Goal: Transaction & Acquisition: Purchase product/service

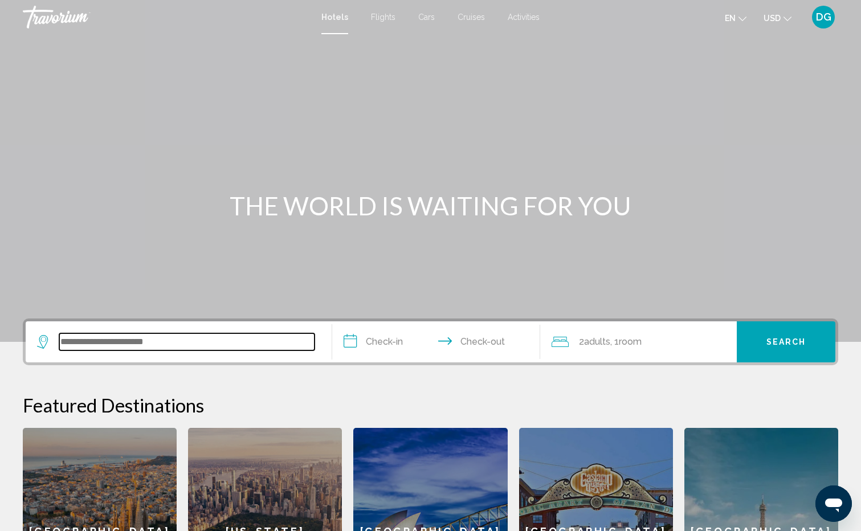
click at [175, 343] on input "Search widget" at bounding box center [186, 341] width 255 height 17
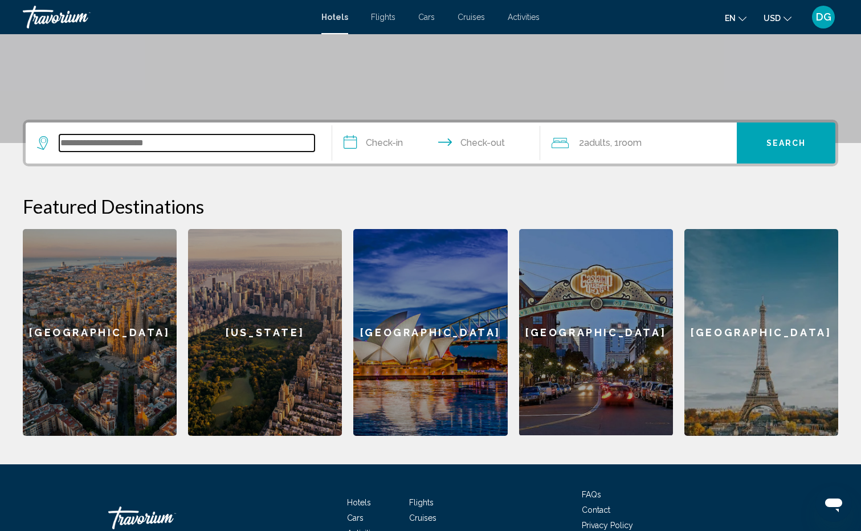
scroll to position [272, 0]
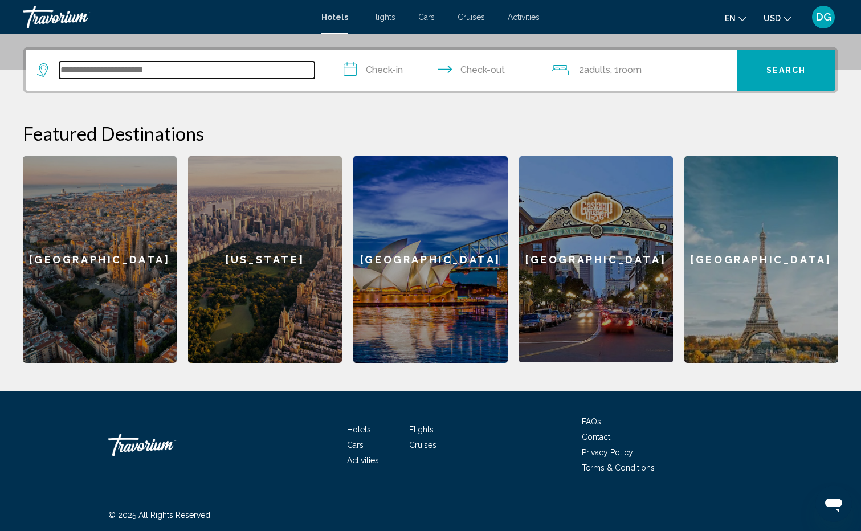
click at [146, 64] on input "Search widget" at bounding box center [186, 70] width 255 height 17
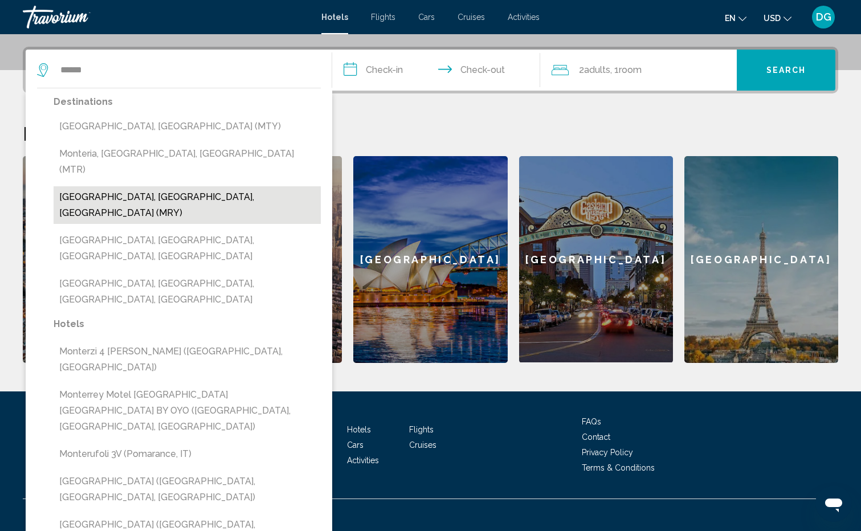
click at [103, 186] on button "[GEOGRAPHIC_DATA], [GEOGRAPHIC_DATA], [GEOGRAPHIC_DATA] (MRY)" at bounding box center [187, 205] width 267 height 38
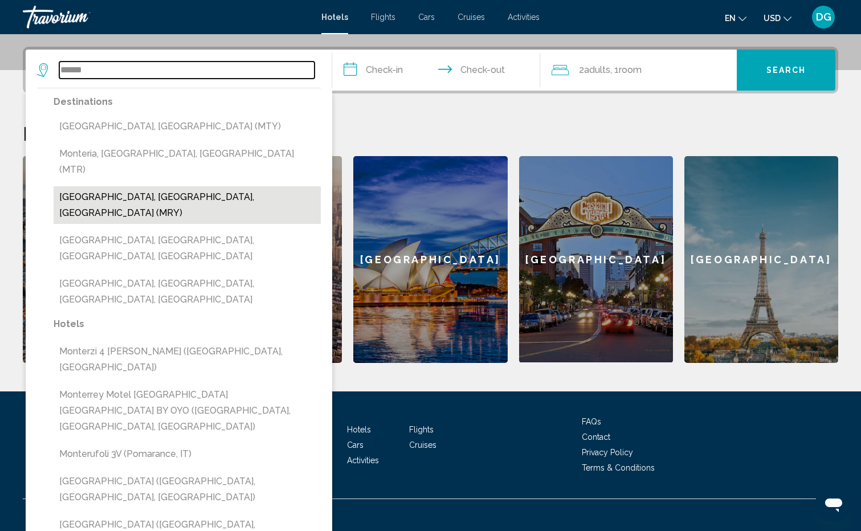
type input "**********"
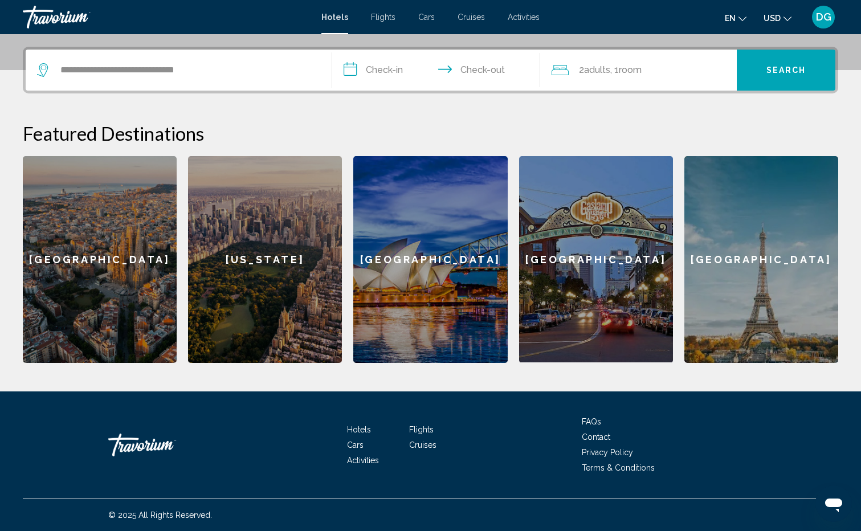
click at [386, 71] on input "**********" at bounding box center [438, 72] width 213 height 44
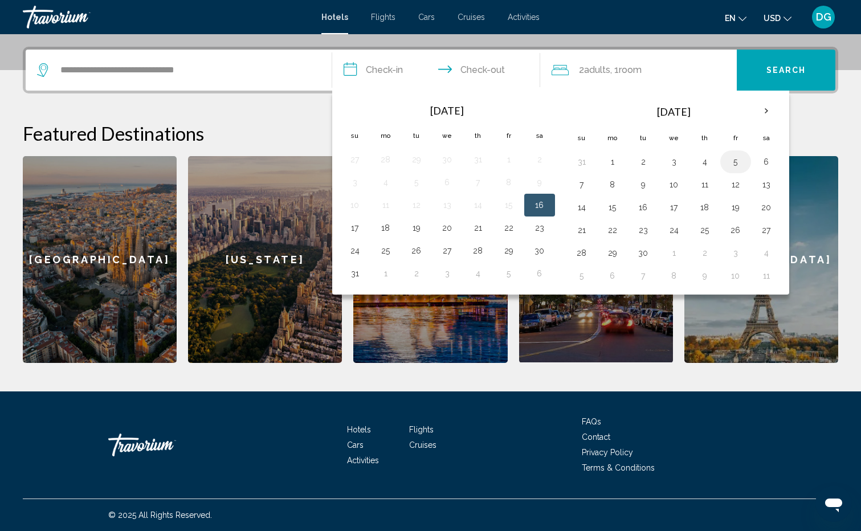
click at [736, 164] on button "5" at bounding box center [736, 162] width 18 height 16
click at [580, 185] on button "7" at bounding box center [582, 185] width 18 height 16
type input "**********"
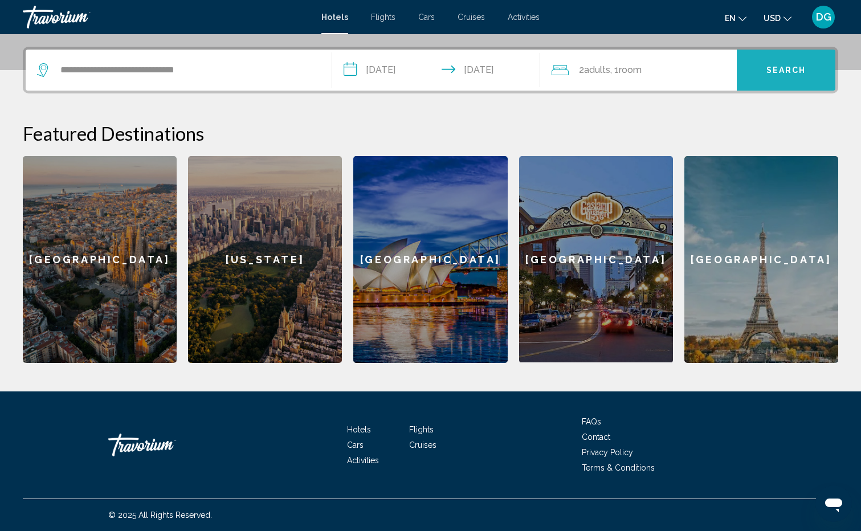
click at [793, 70] on span "Search" at bounding box center [787, 70] width 40 height 9
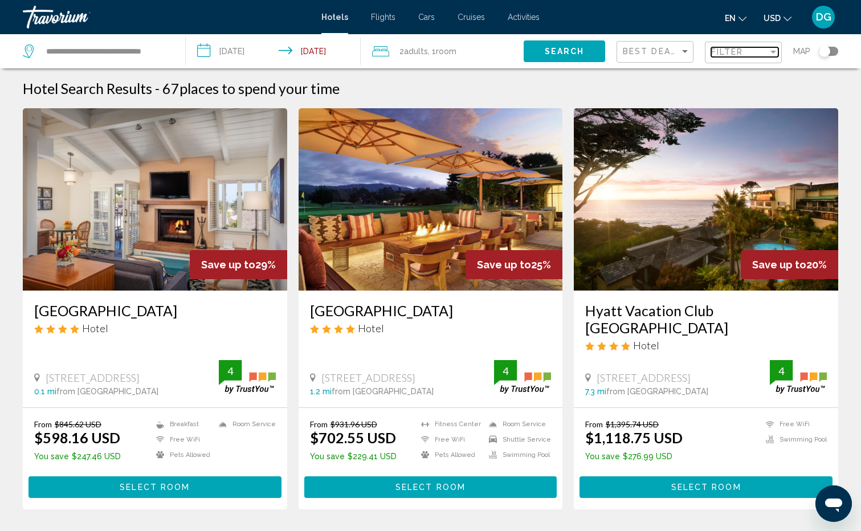
click at [774, 51] on div "Filter" at bounding box center [774, 52] width 6 height 3
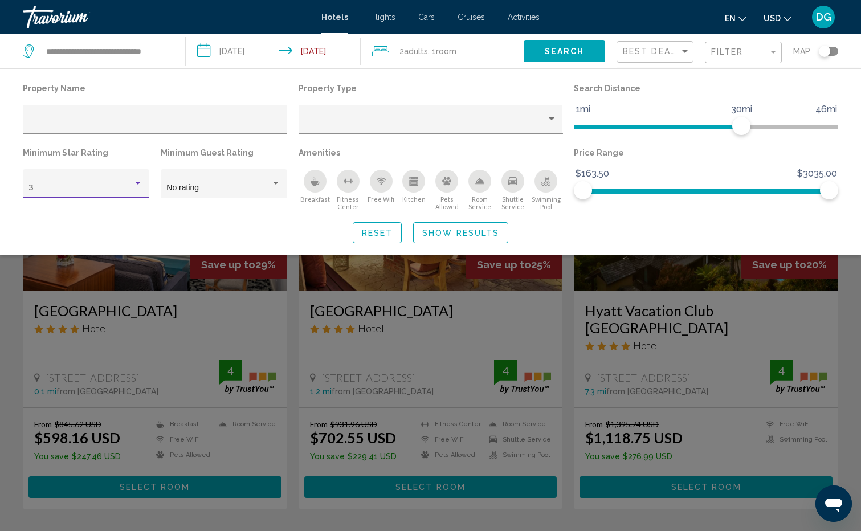
click at [138, 182] on div "Hotel Filters" at bounding box center [138, 183] width 6 height 3
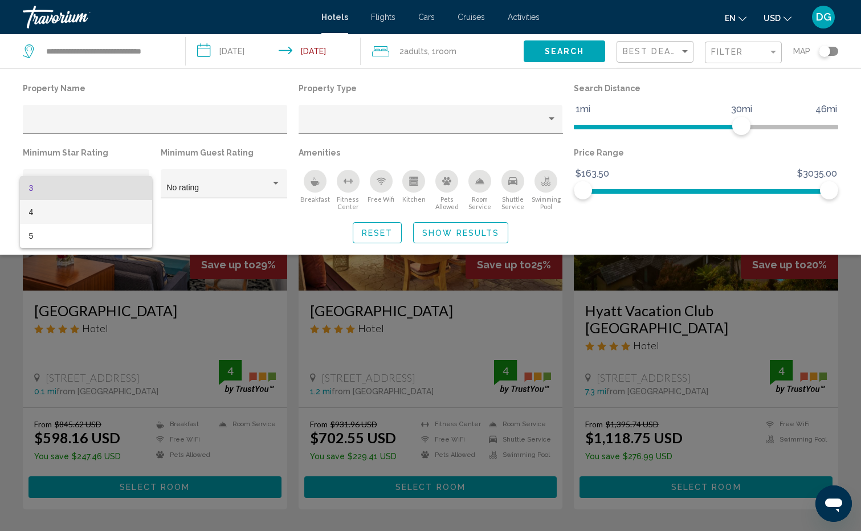
click at [28, 211] on mat-option "4" at bounding box center [86, 212] width 133 height 24
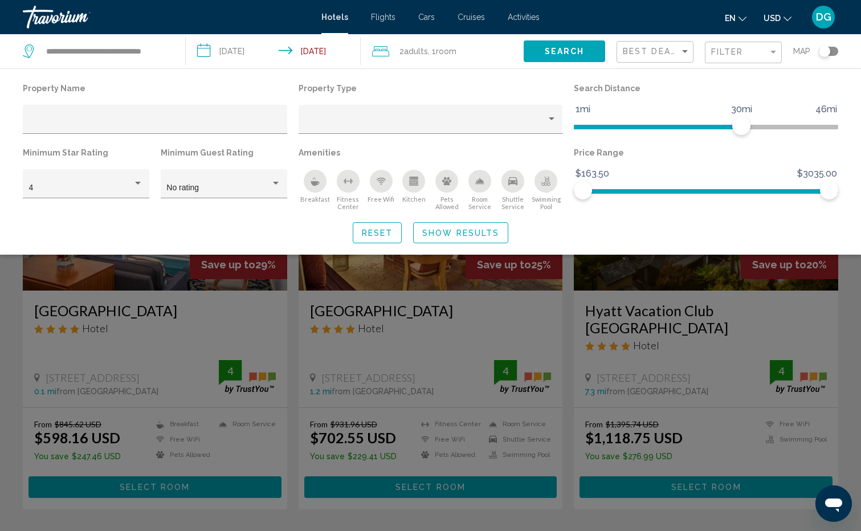
click at [313, 182] on icon "Breakfast" at bounding box center [315, 183] width 9 height 5
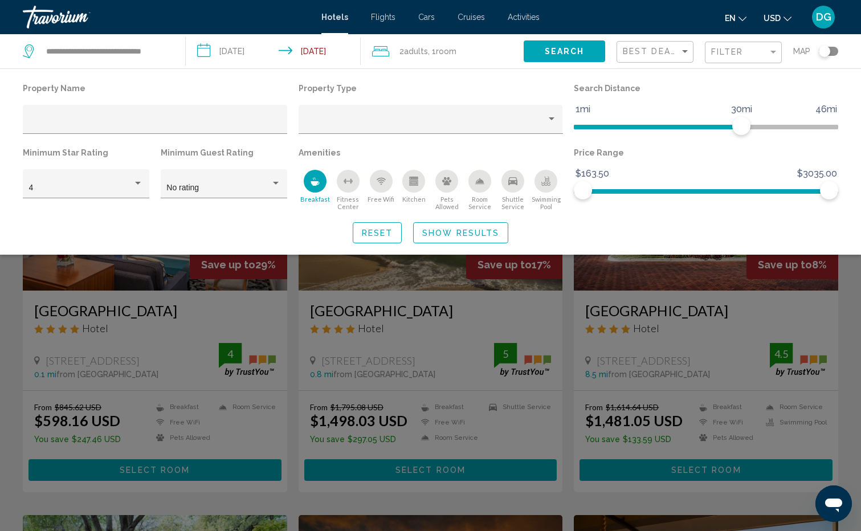
click at [381, 185] on circle "Free Wifi" at bounding box center [380, 184] width 1 height 1
click at [548, 180] on icon "Swimming Pool" at bounding box center [545, 181] width 9 height 9
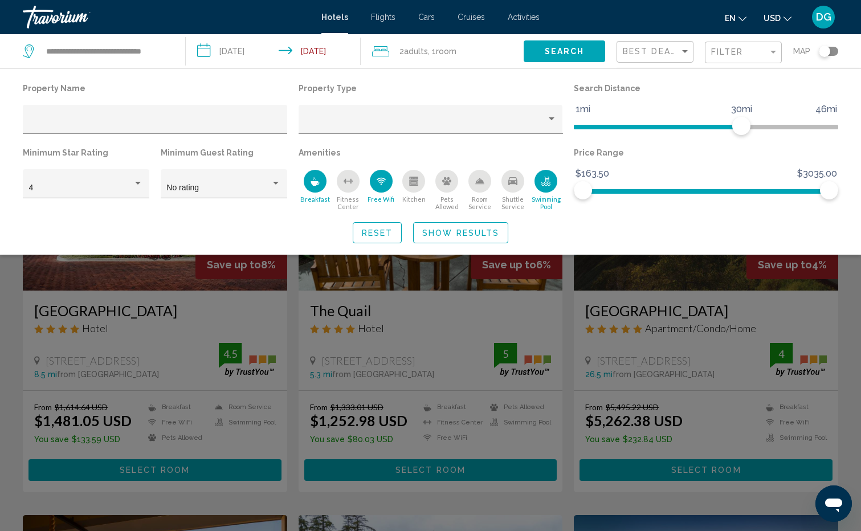
click at [481, 180] on icon "Room Service" at bounding box center [480, 180] width 8 height 5
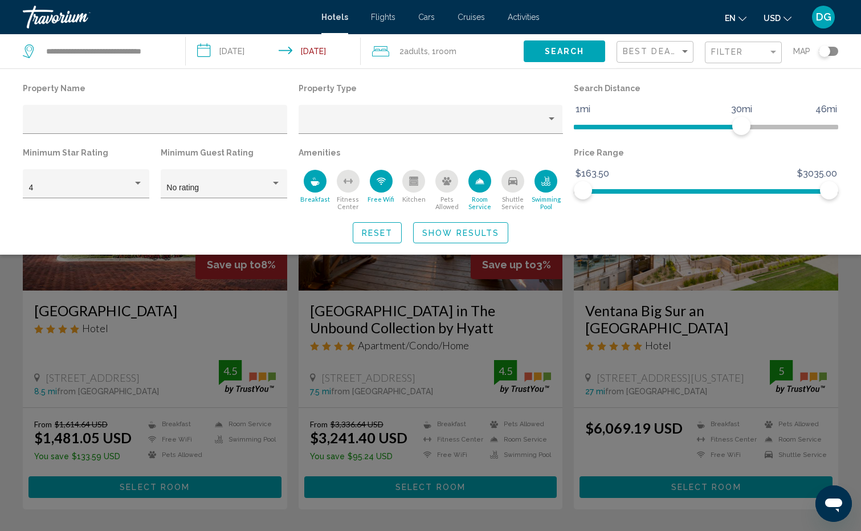
click at [460, 229] on span "Show Results" at bounding box center [460, 233] width 77 height 9
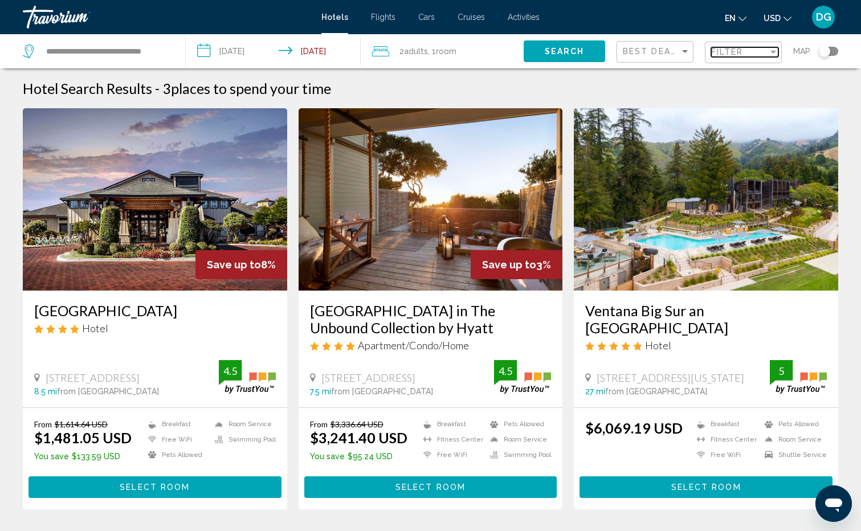
click at [772, 52] on div "Filter" at bounding box center [774, 52] width 6 height 3
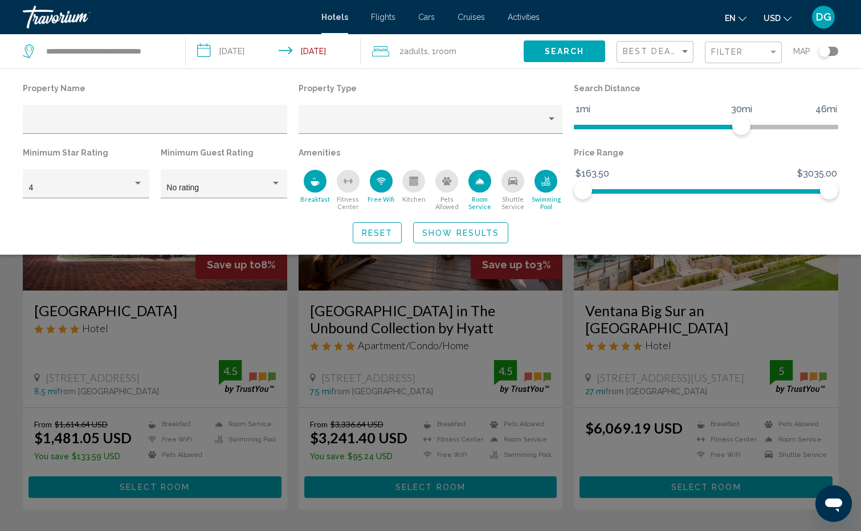
click at [544, 181] on icon "Swimming Pool" at bounding box center [545, 181] width 9 height 9
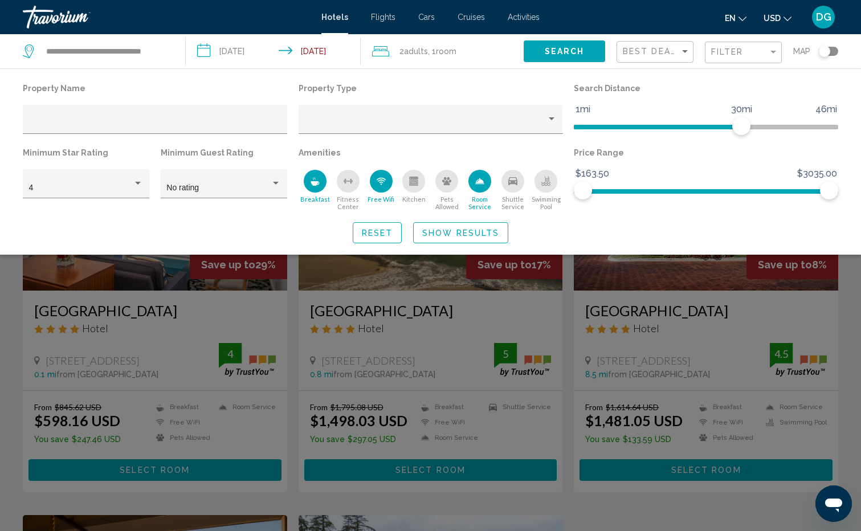
click at [481, 178] on icon "Room Service" at bounding box center [479, 181] width 9 height 9
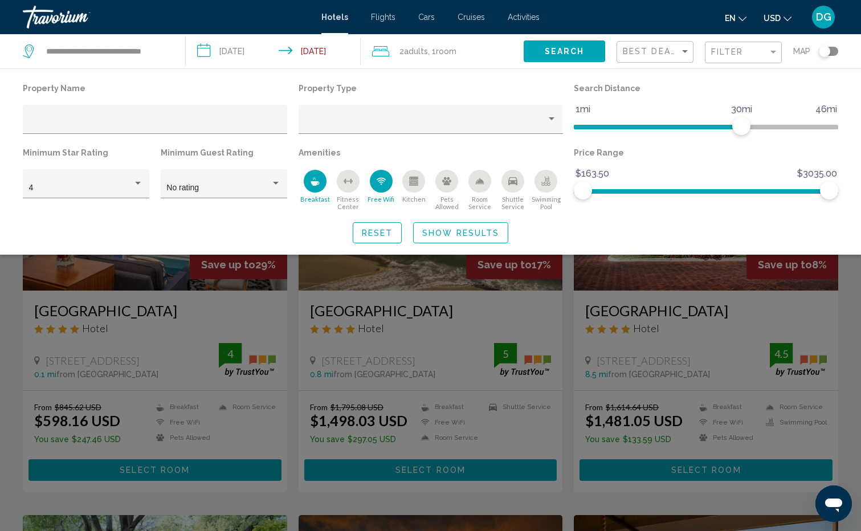
click at [379, 181] on icon "Free Wifi" at bounding box center [381, 181] width 6 height 2
click at [313, 180] on icon "Breakfast" at bounding box center [315, 181] width 9 height 9
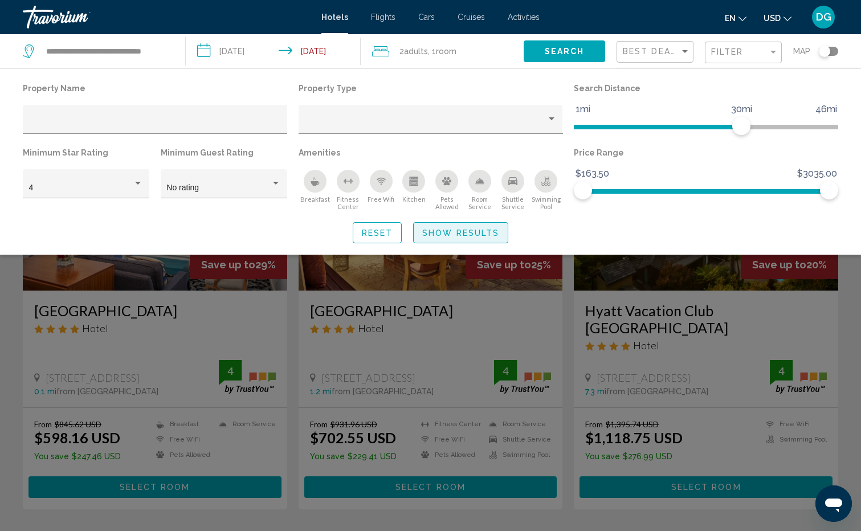
click at [452, 232] on span "Show Results" at bounding box center [460, 233] width 77 height 9
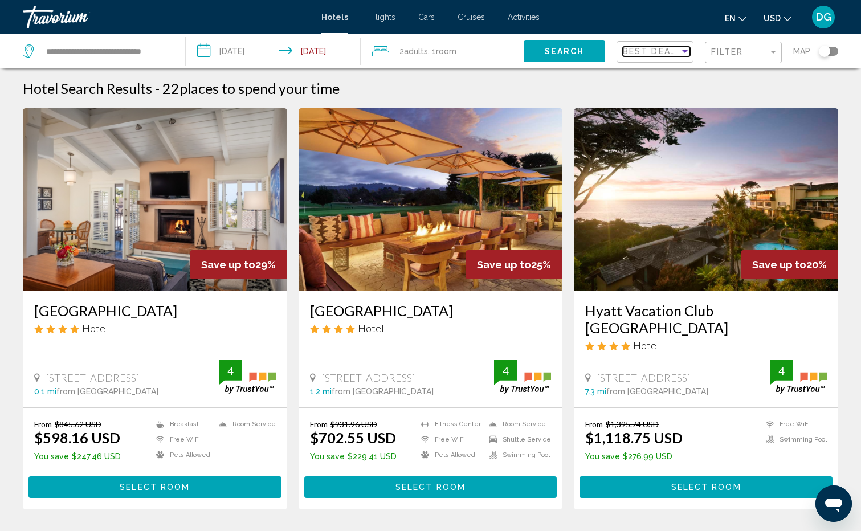
click at [684, 52] on div "Sort by" at bounding box center [685, 51] width 6 height 3
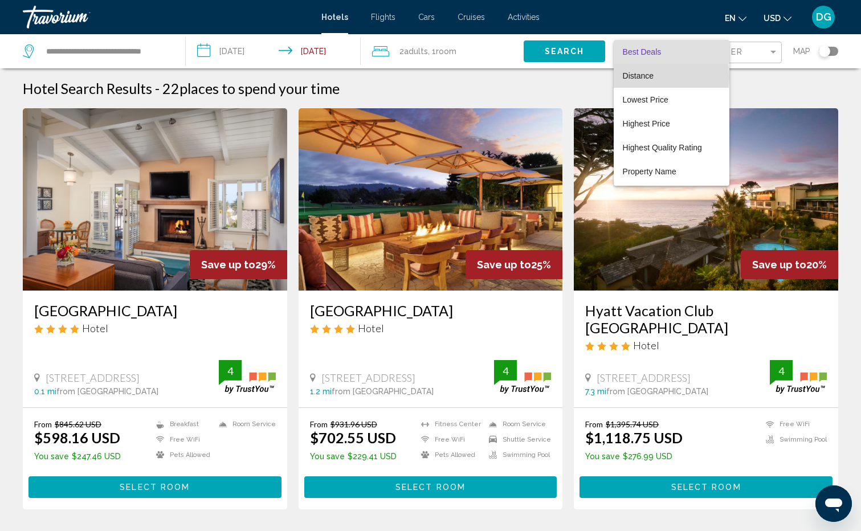
click at [637, 76] on span "Distance" at bounding box center [638, 75] width 31 height 9
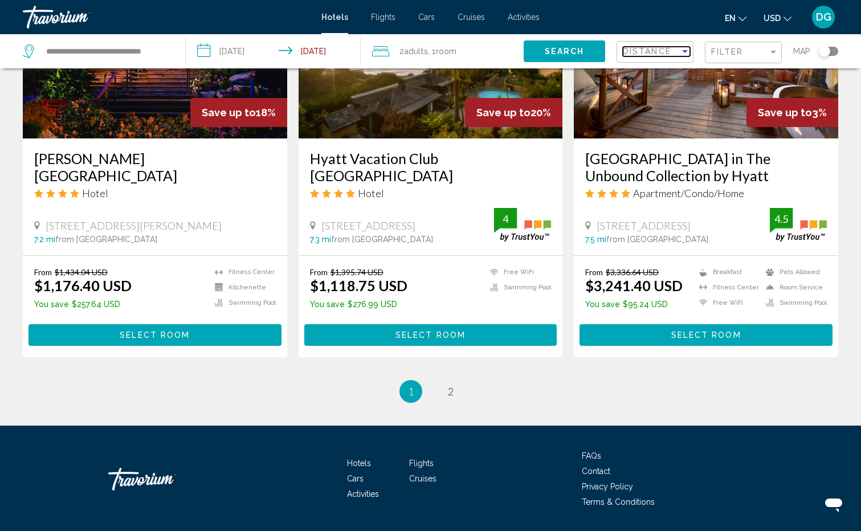
scroll to position [1441, 0]
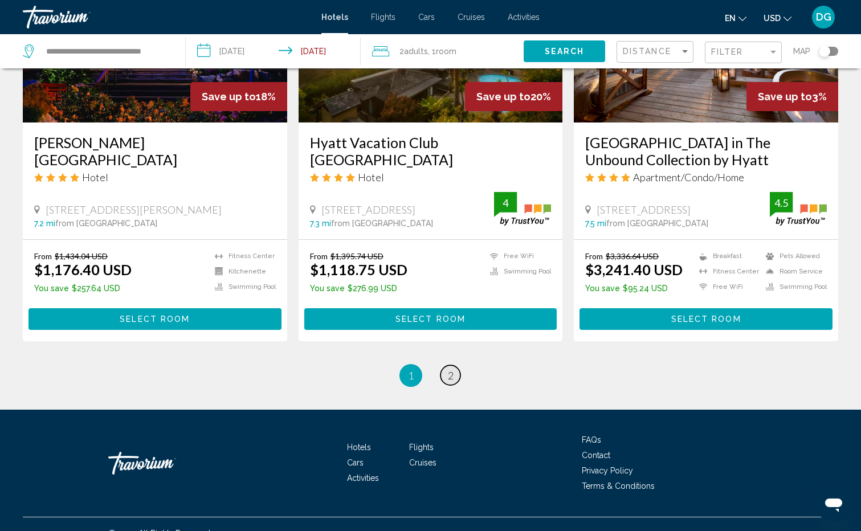
click at [451, 369] on span "2" at bounding box center [451, 375] width 6 height 13
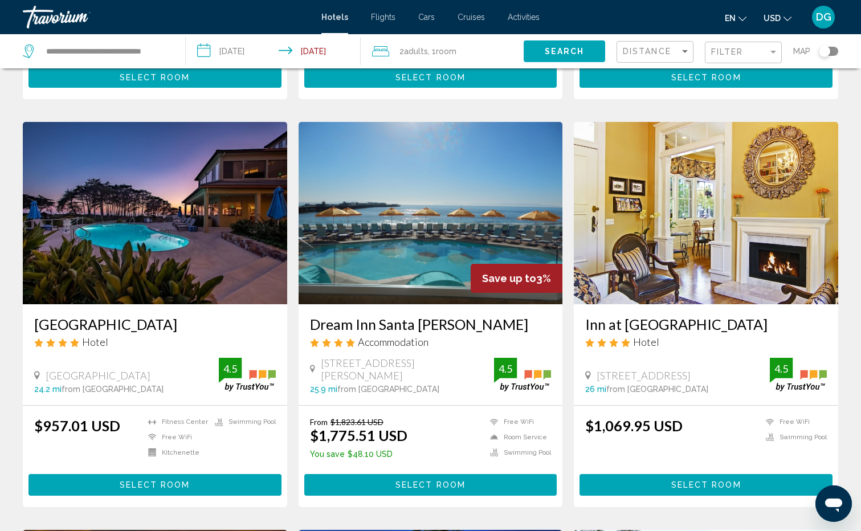
scroll to position [399, 0]
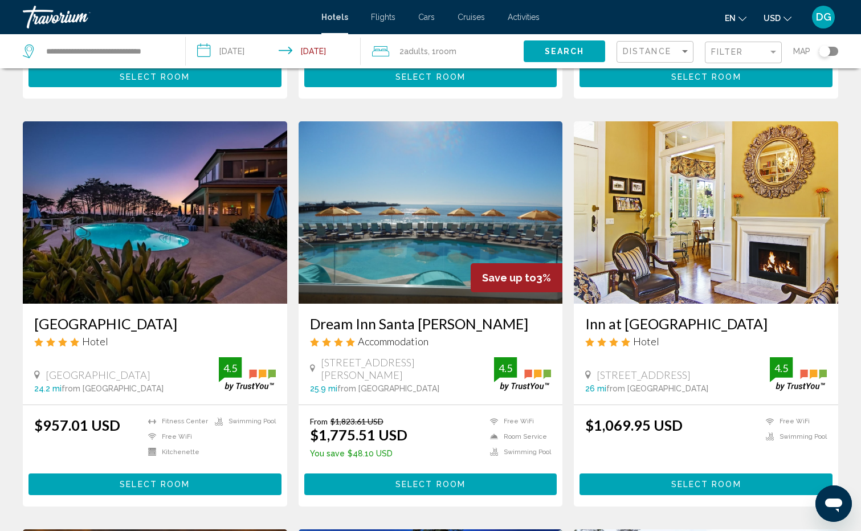
click at [149, 208] on img "Main content" at bounding box center [155, 212] width 264 height 182
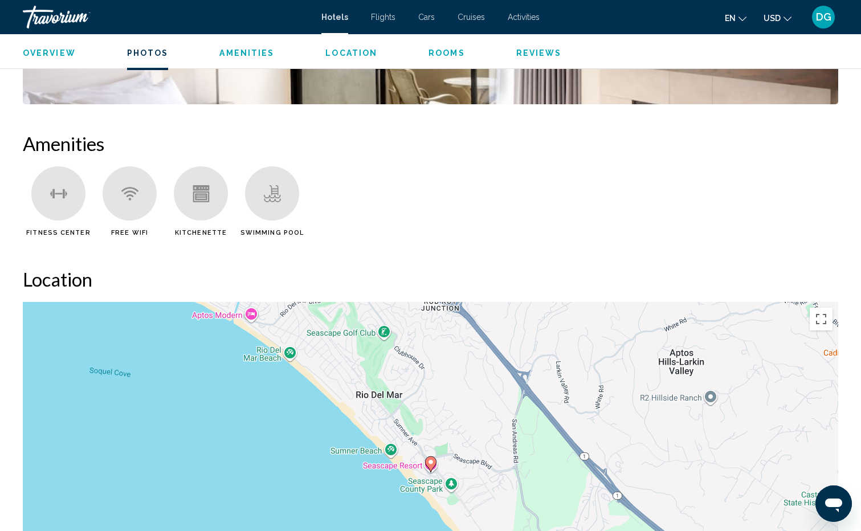
scroll to position [855, 0]
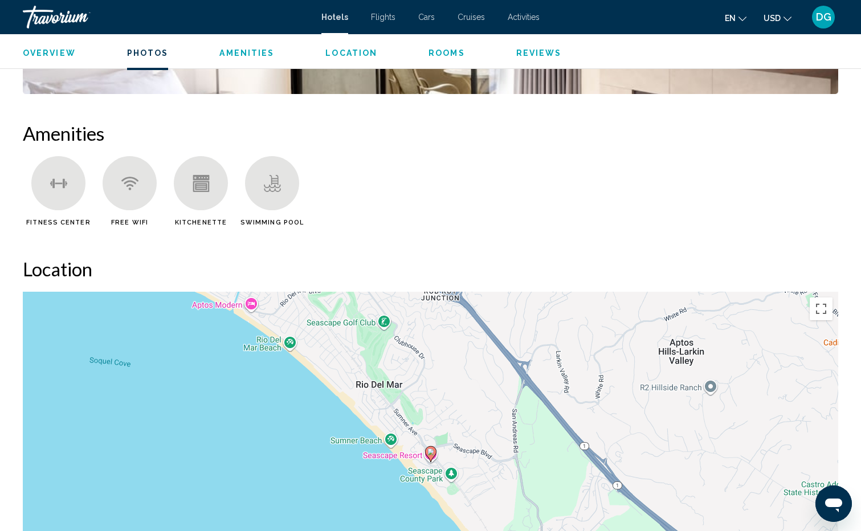
click at [393, 462] on div "To activate drag with keyboard, press Alt + Enter. Once in keyboard drag state,…" at bounding box center [431, 463] width 816 height 342
click at [432, 454] on image "Main content" at bounding box center [430, 452] width 7 height 7
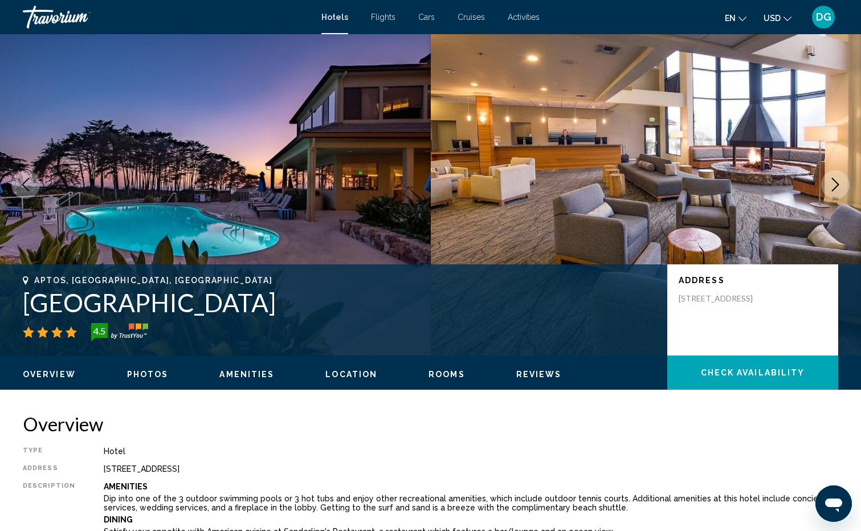
scroll to position [0, 0]
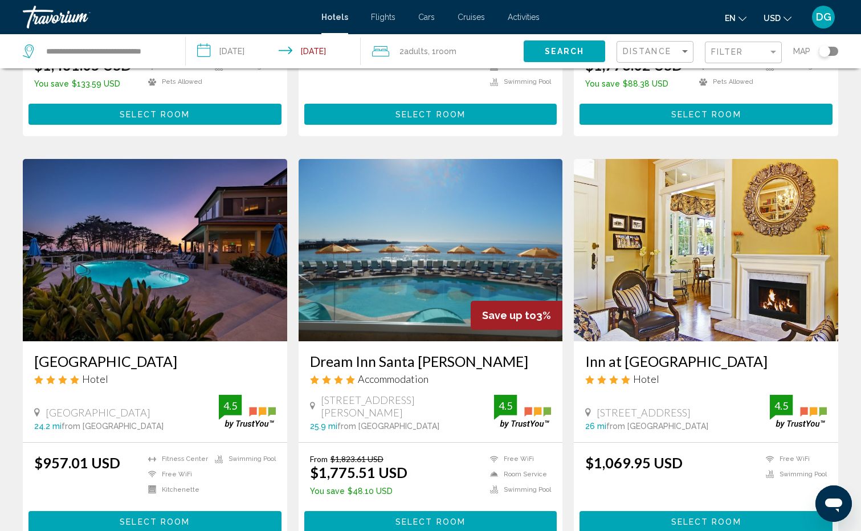
scroll to position [342, 0]
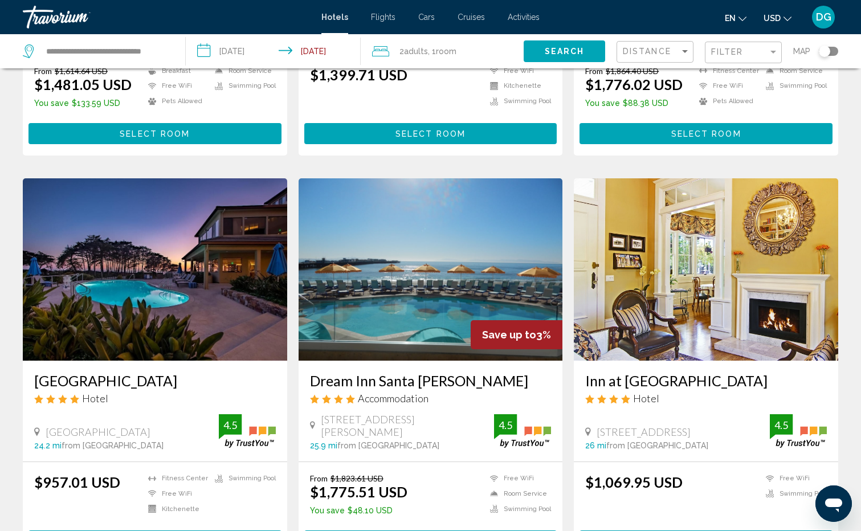
click at [417, 246] on img "Main content" at bounding box center [431, 269] width 264 height 182
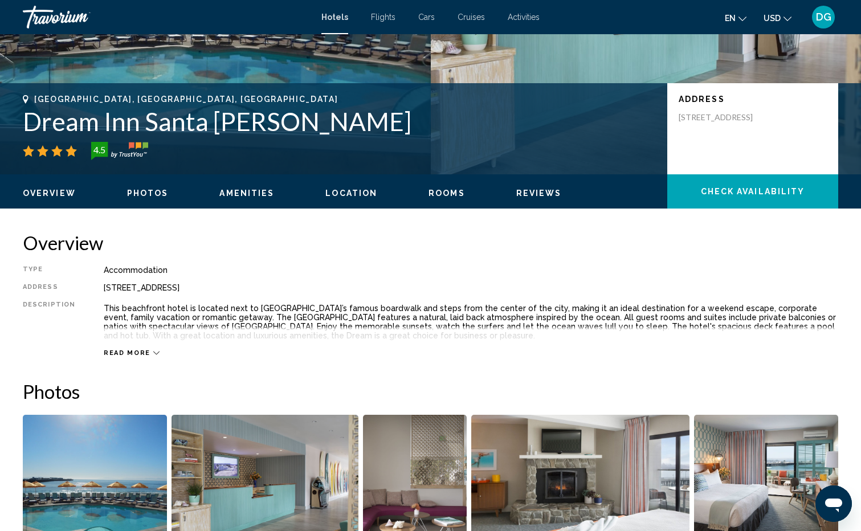
scroll to position [228, 0]
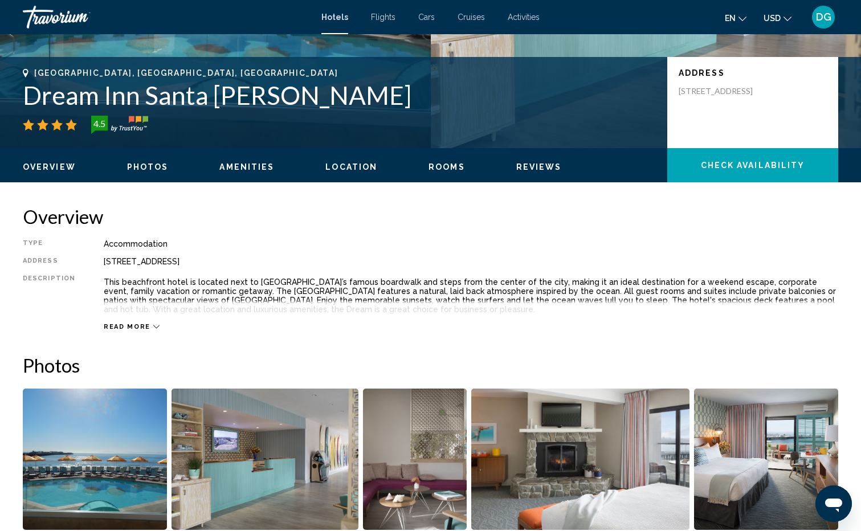
click at [141, 327] on span "Read more" at bounding box center [127, 326] width 47 height 7
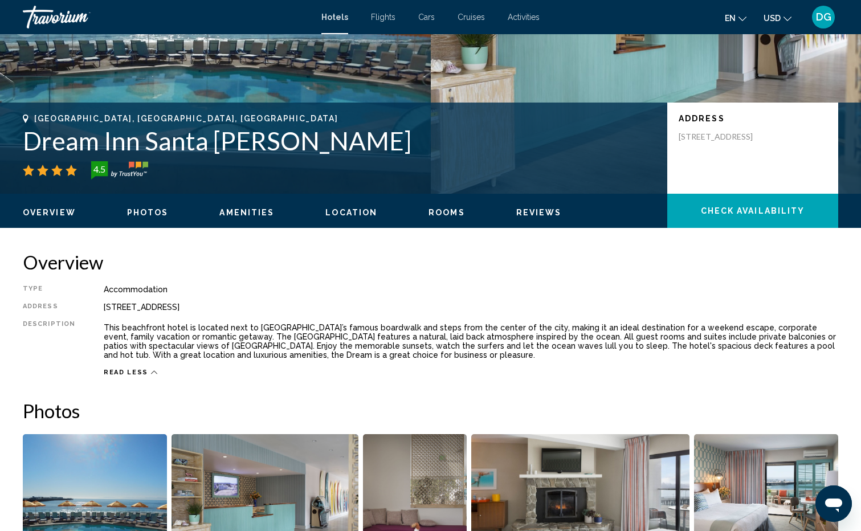
scroll to position [114, 0]
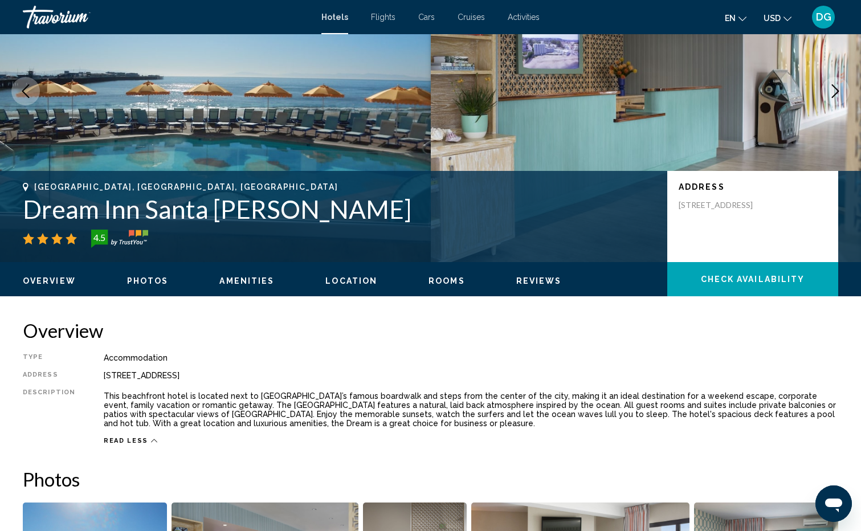
click at [141, 279] on span "Photos" at bounding box center [148, 280] width 42 height 9
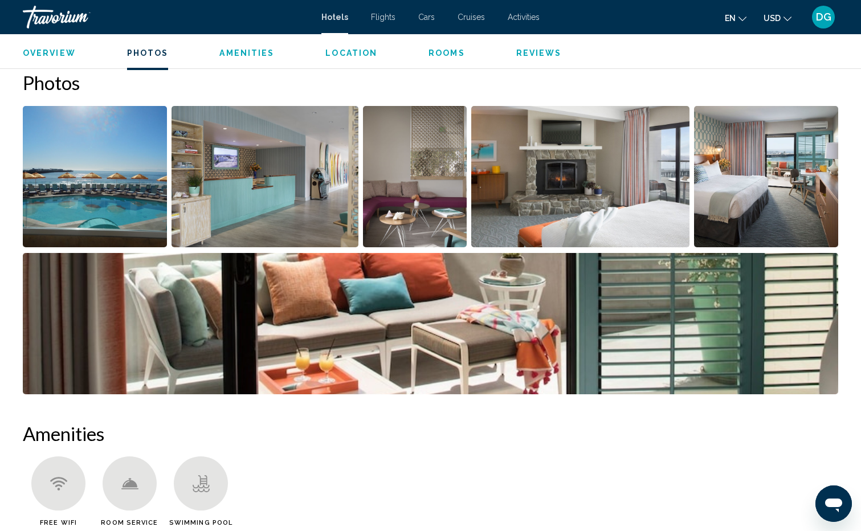
scroll to position [513, 0]
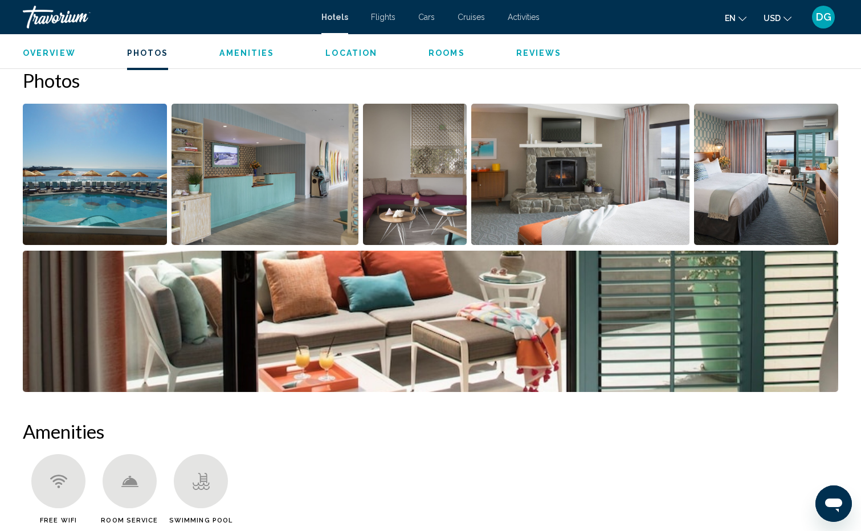
click at [259, 52] on span "Amenities" at bounding box center [246, 52] width 55 height 9
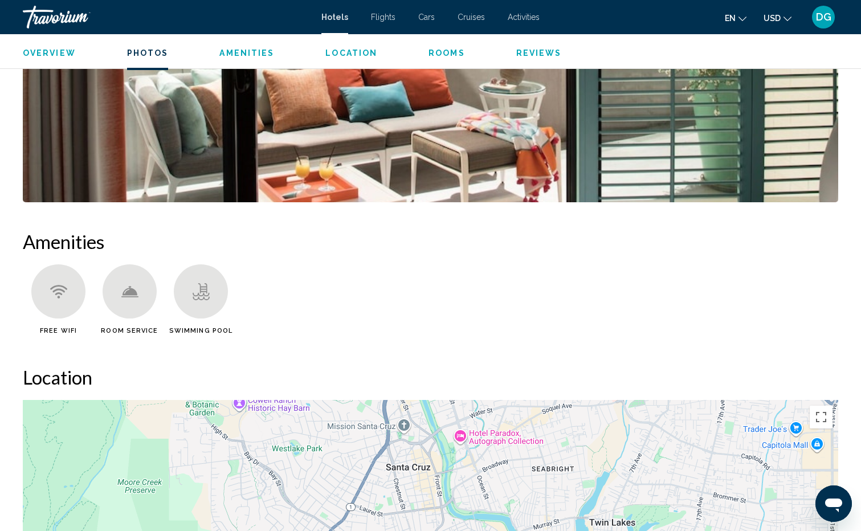
scroll to position [865, 0]
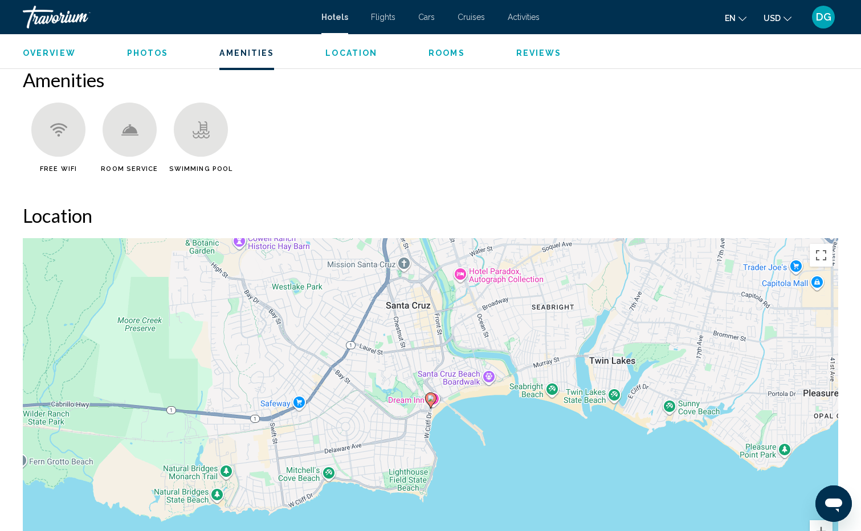
click at [447, 55] on span "Rooms" at bounding box center [447, 52] width 36 height 9
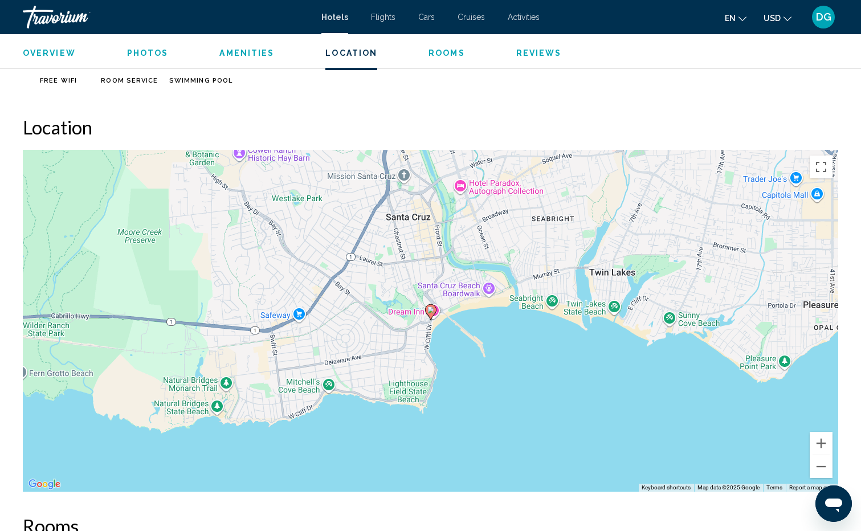
scroll to position [944, 0]
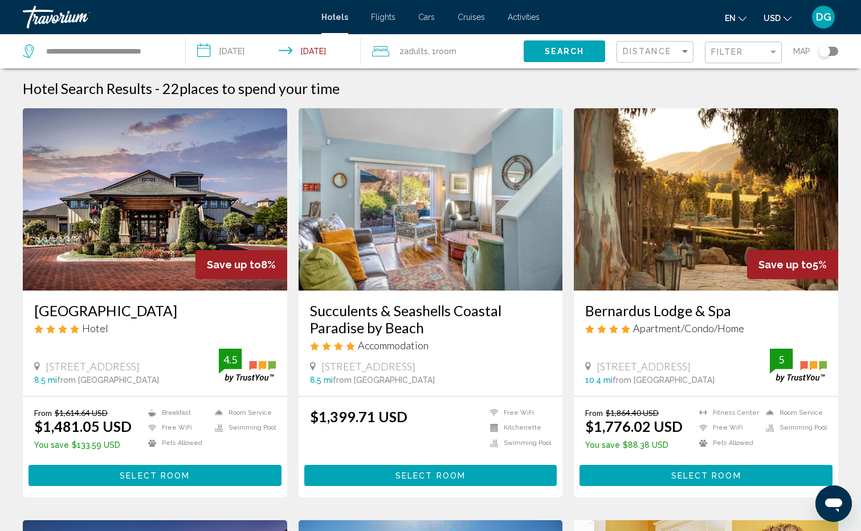
click at [413, 209] on img "Main content" at bounding box center [431, 199] width 264 height 182
click at [171, 215] on img "Main content" at bounding box center [155, 199] width 264 height 182
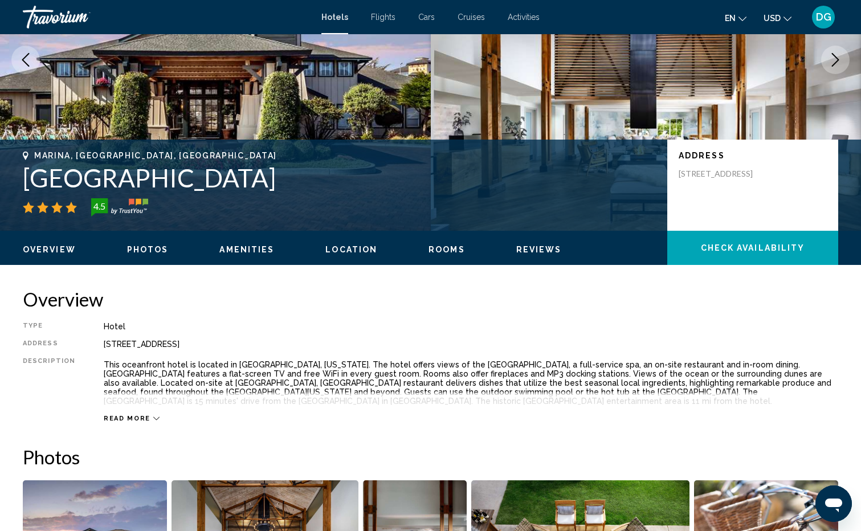
scroll to position [171, 0]
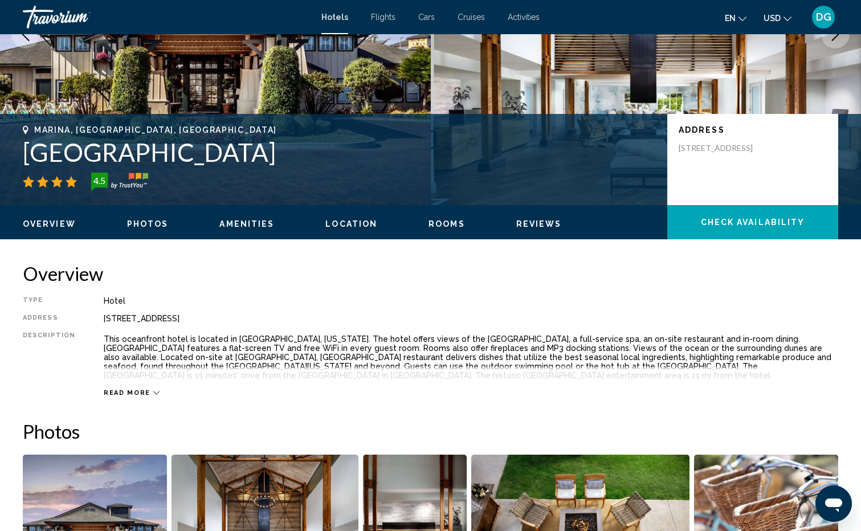
click at [153, 393] on icon "Main content" at bounding box center [156, 393] width 6 height 6
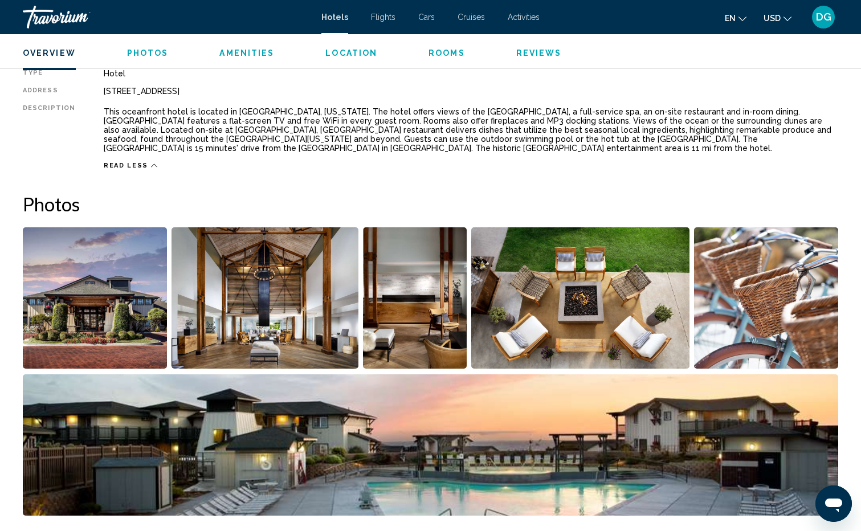
scroll to position [342, 0]
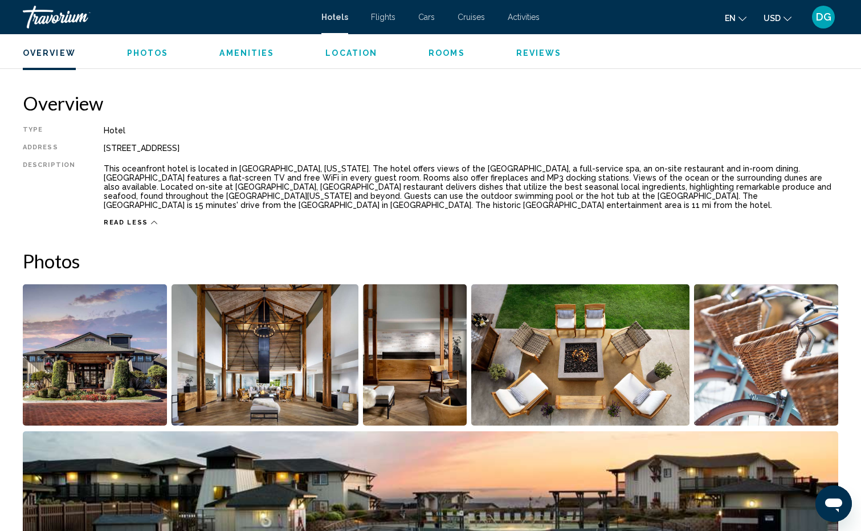
click at [435, 52] on span "Rooms" at bounding box center [447, 52] width 36 height 9
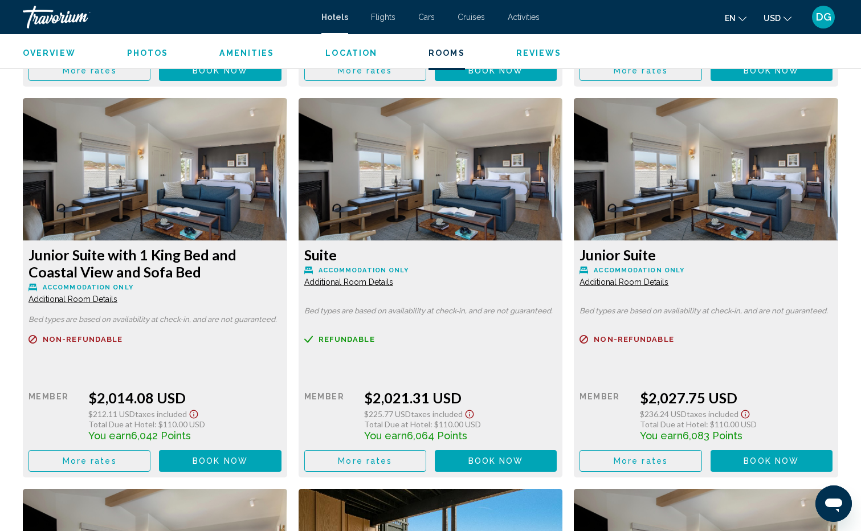
scroll to position [3008, 0]
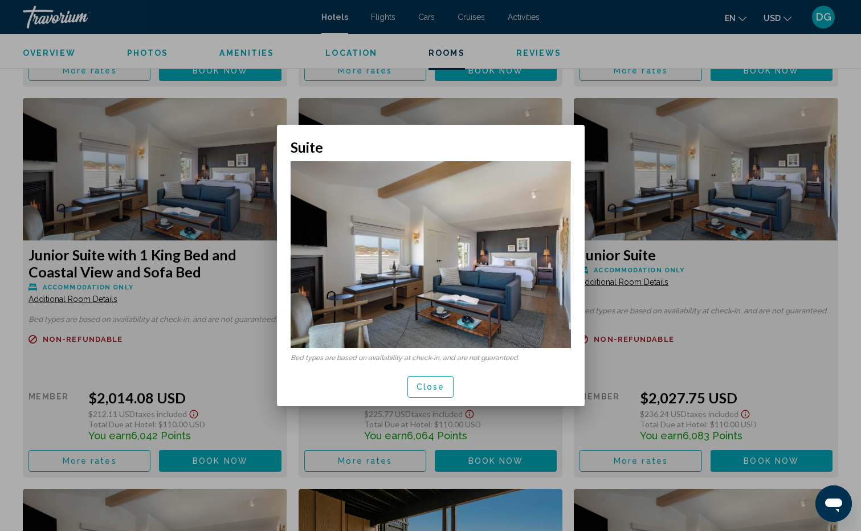
click at [436, 387] on span "Close" at bounding box center [431, 387] width 28 height 9
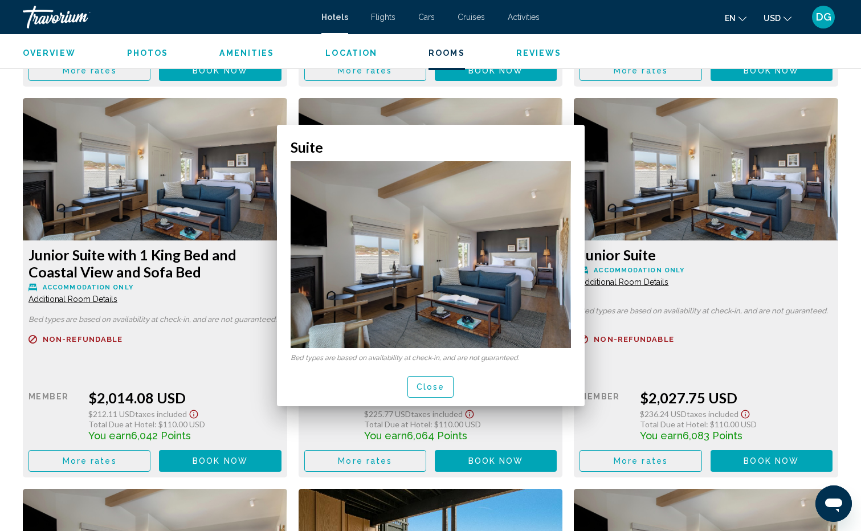
scroll to position [3008, 0]
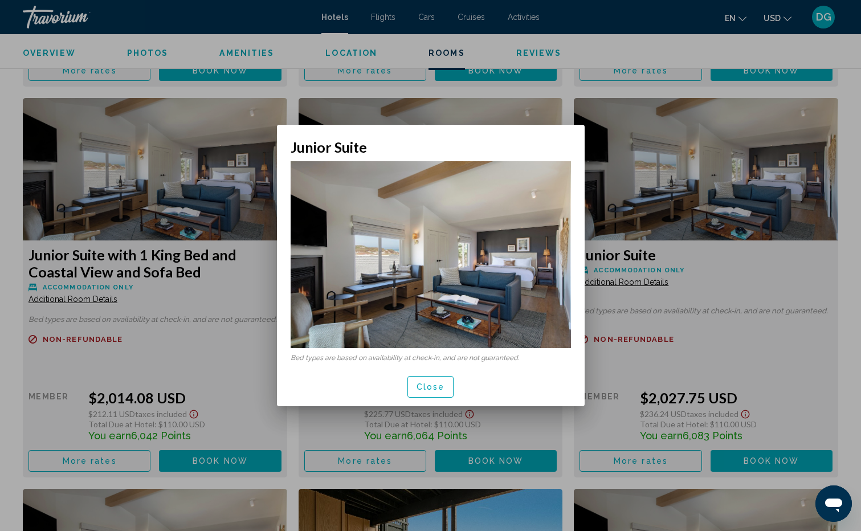
scroll to position [0, 0]
click at [430, 386] on span "Close" at bounding box center [431, 387] width 28 height 9
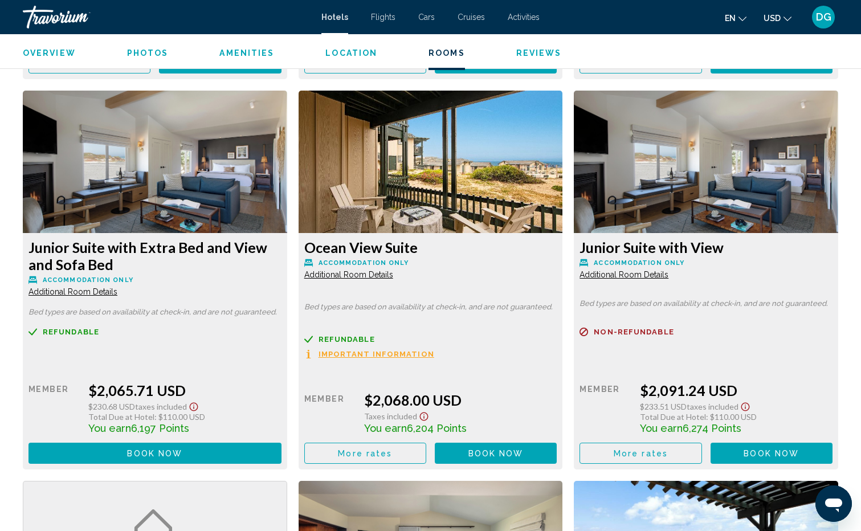
scroll to position [3407, 0]
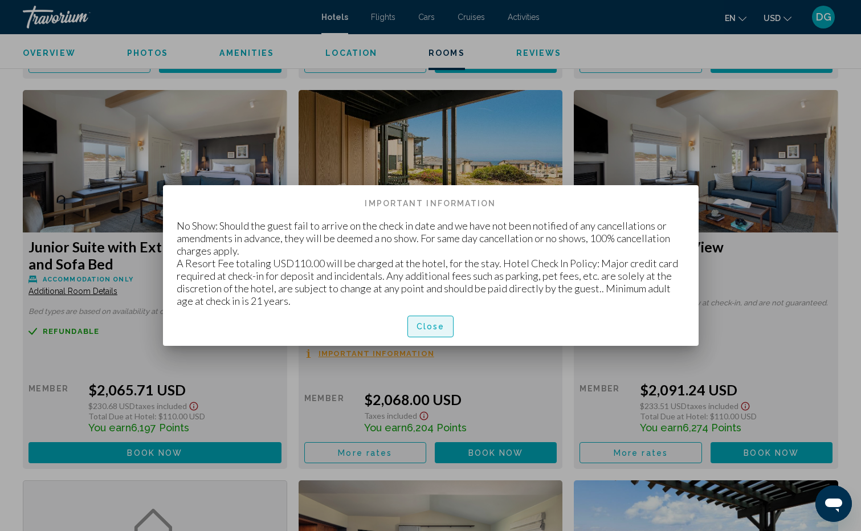
click at [431, 327] on span "Close" at bounding box center [431, 327] width 28 height 9
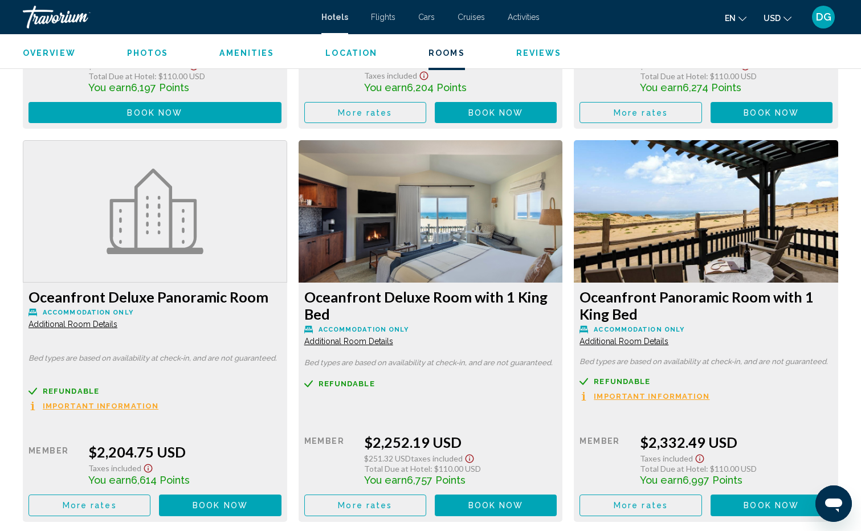
scroll to position [3749, 0]
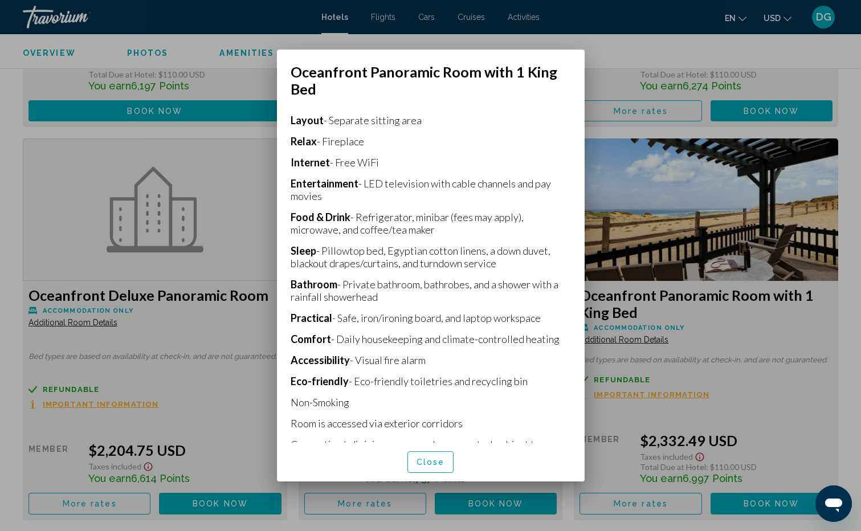
scroll to position [274, 0]
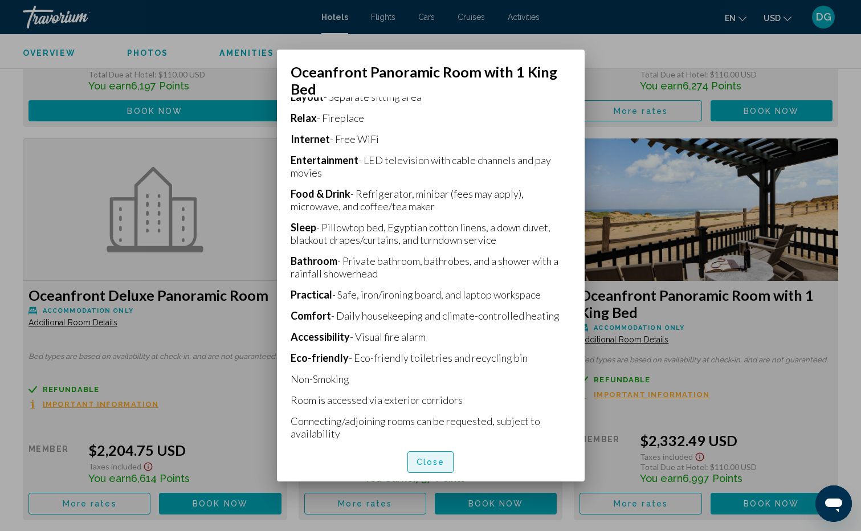
click at [430, 462] on span "Close" at bounding box center [431, 462] width 28 height 9
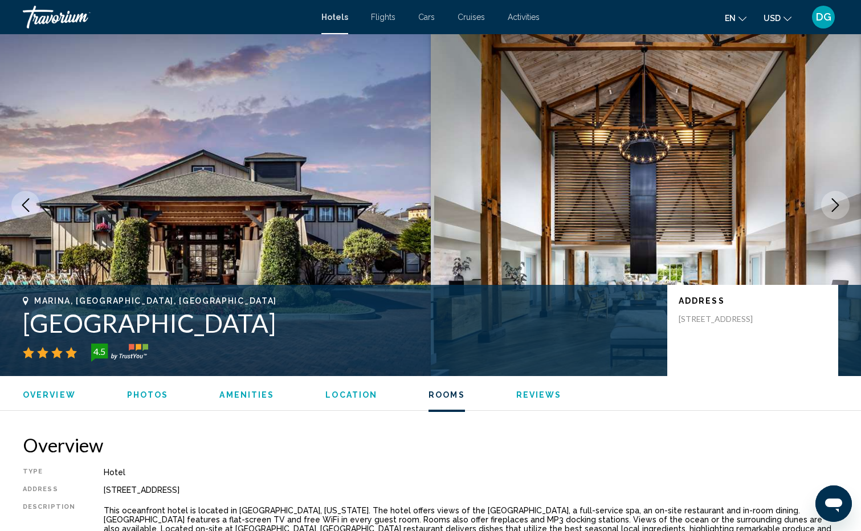
scroll to position [3749, 0]
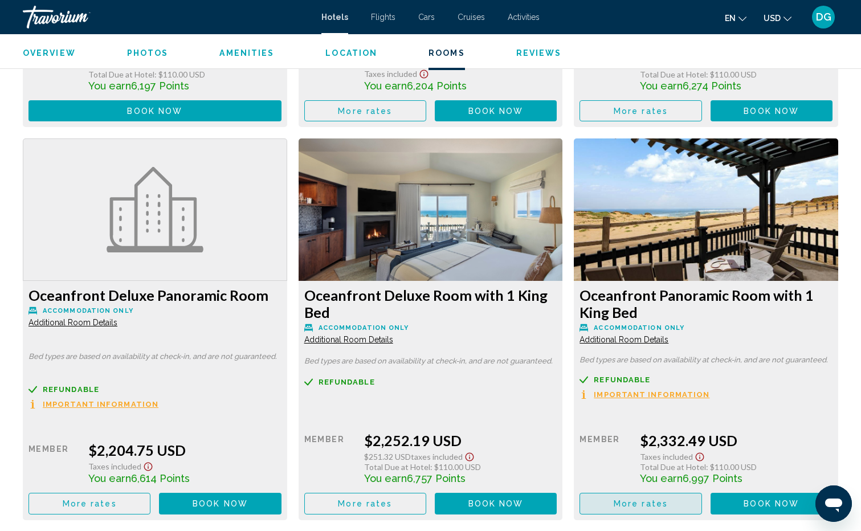
click at [638, 505] on span "More rates" at bounding box center [641, 504] width 54 height 9
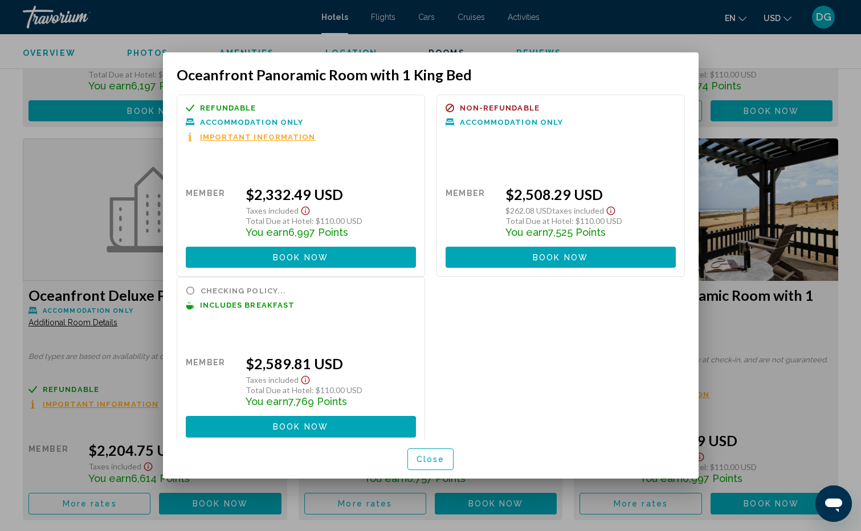
scroll to position [0, 0]
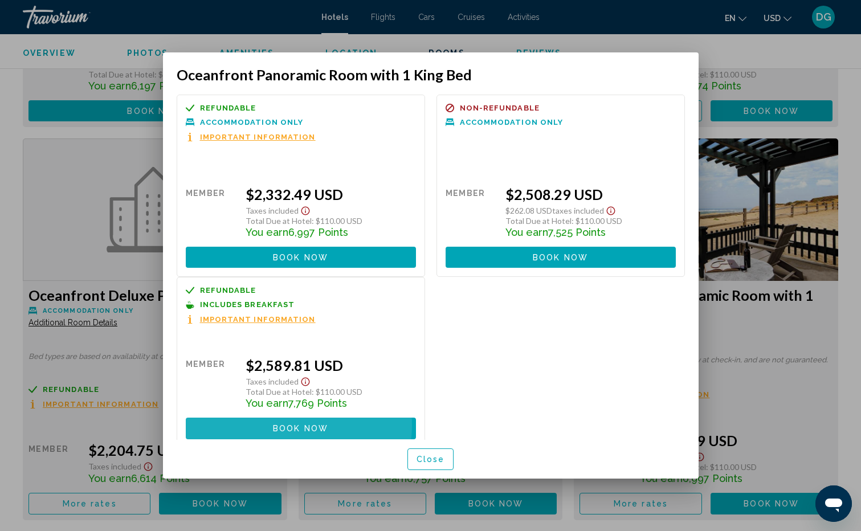
click at [291, 425] on span "Book now" at bounding box center [300, 429] width 55 height 9
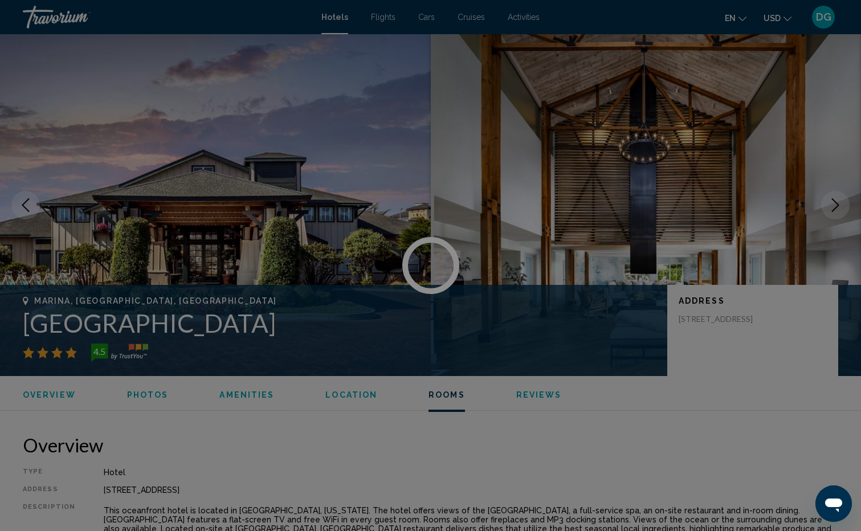
scroll to position [3749, 0]
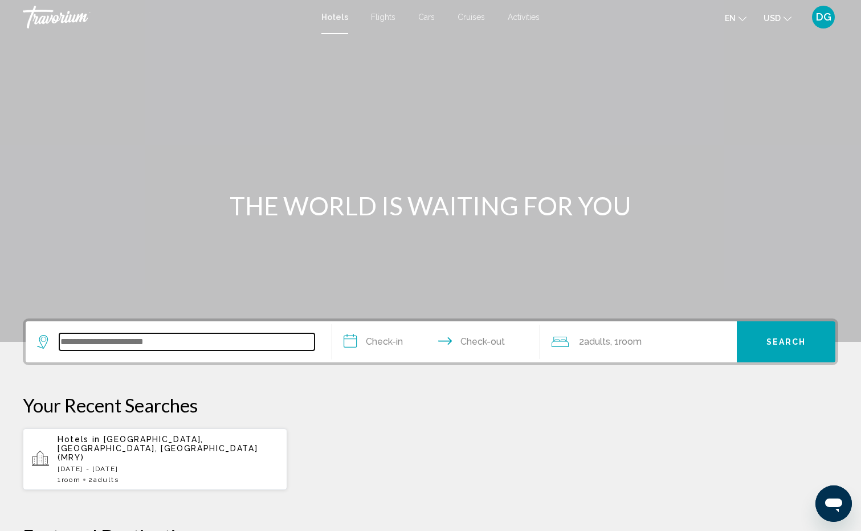
click at [174, 340] on input "Search widget" at bounding box center [186, 341] width 255 height 17
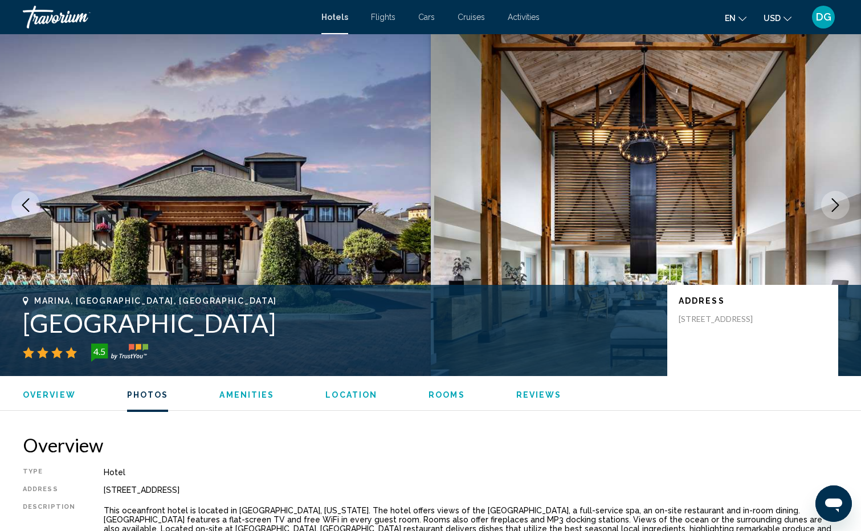
scroll to position [688, 0]
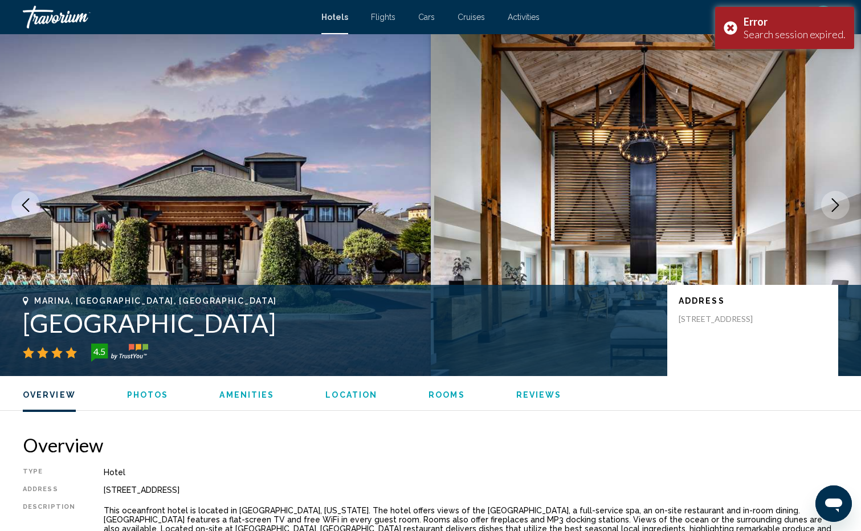
scroll to position [688, 0]
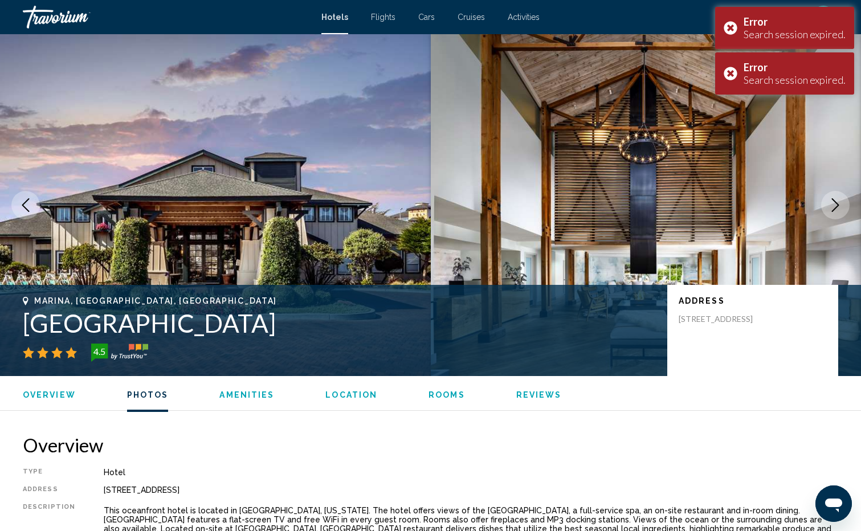
scroll to position [688, 0]
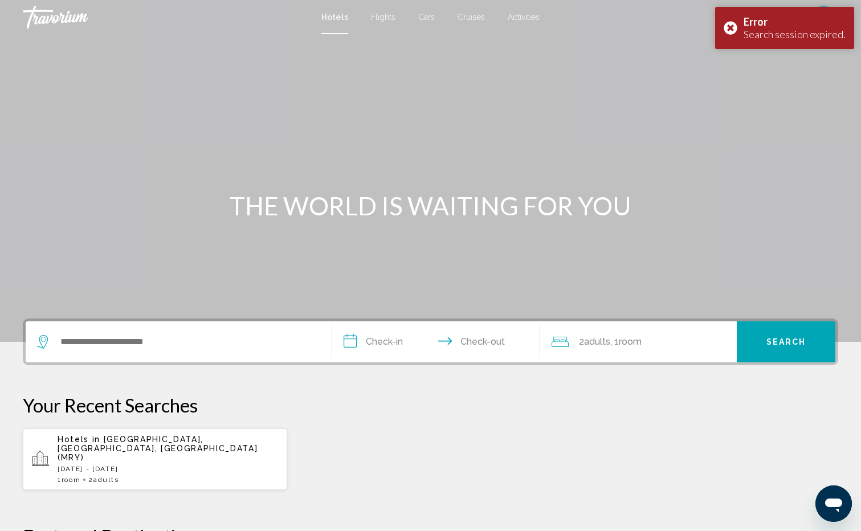
click at [74, 14] on div "Travorium" at bounding box center [80, 17] width 114 height 23
click at [56, 19] on div "Travorium" at bounding box center [80, 17] width 114 height 23
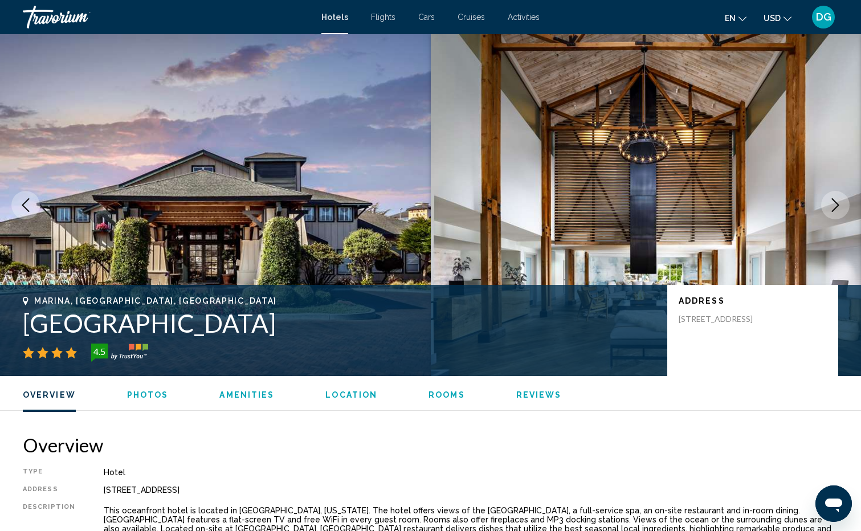
scroll to position [688, 0]
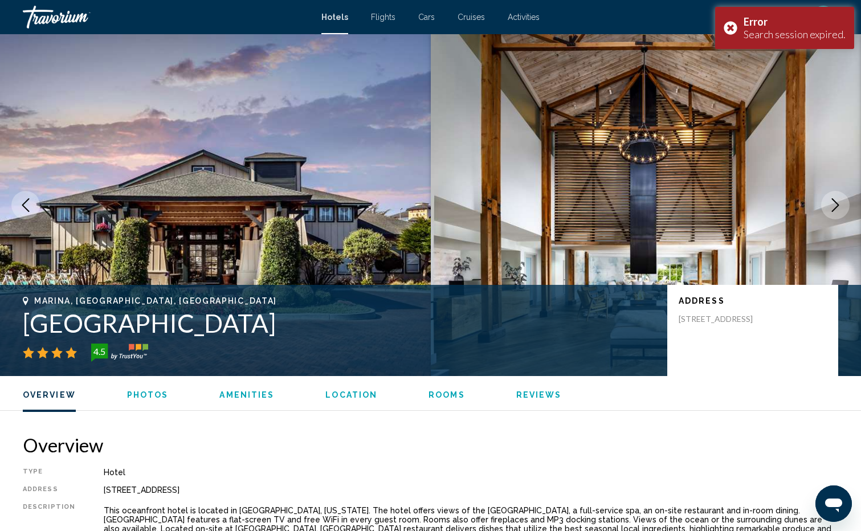
scroll to position [688, 0]
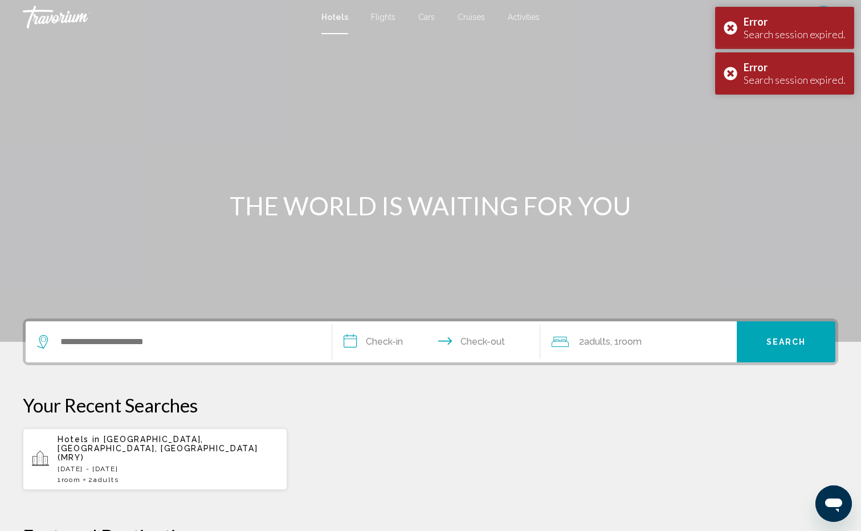
scroll to position [688, 0]
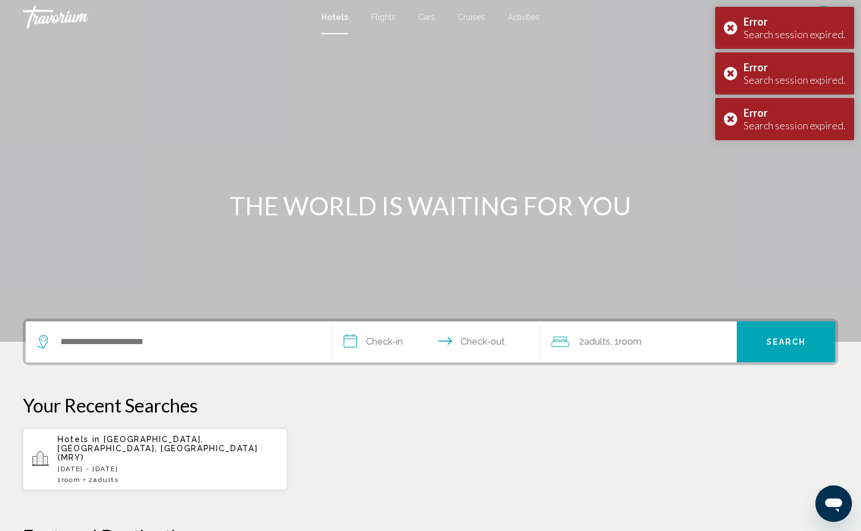
scroll to position [688, 0]
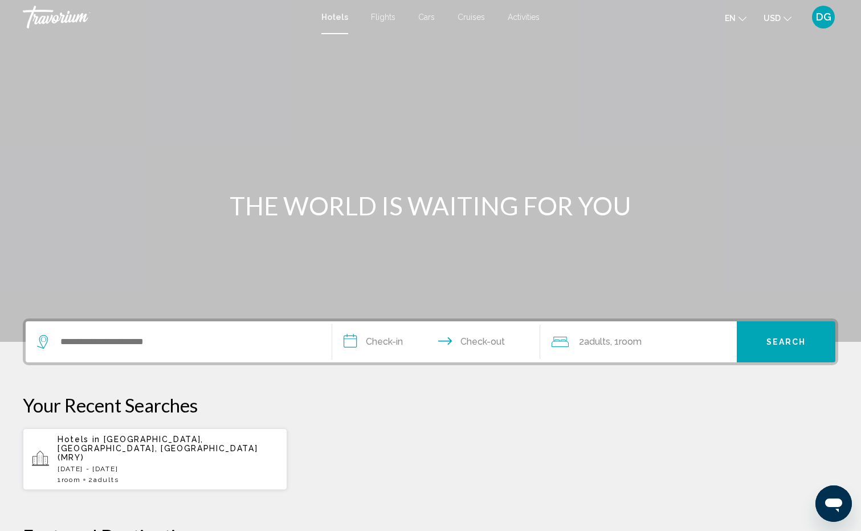
click at [841, 69] on div "Main content" at bounding box center [430, 171] width 861 height 342
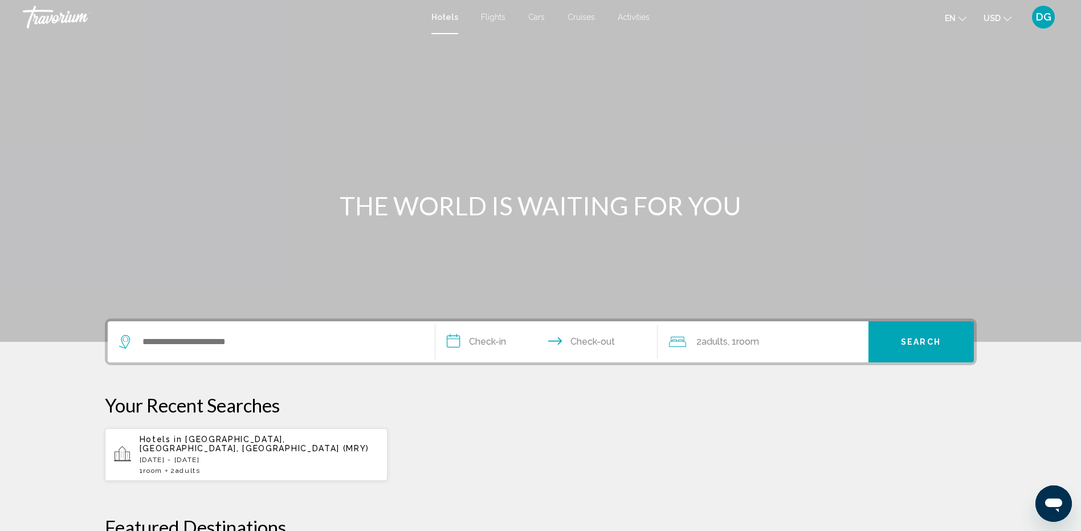
click at [869, 19] on icon "Change language" at bounding box center [963, 19] width 8 height 8
click at [869, 45] on button "English" at bounding box center [931, 45] width 53 height 15
click at [869, 22] on button "USD USD ($) MXN (Mex$) CAD (Can$) GBP (£) EUR (€) AUD (A$) NZD (NZ$) CNY (CN¥)" at bounding box center [998, 18] width 28 height 17
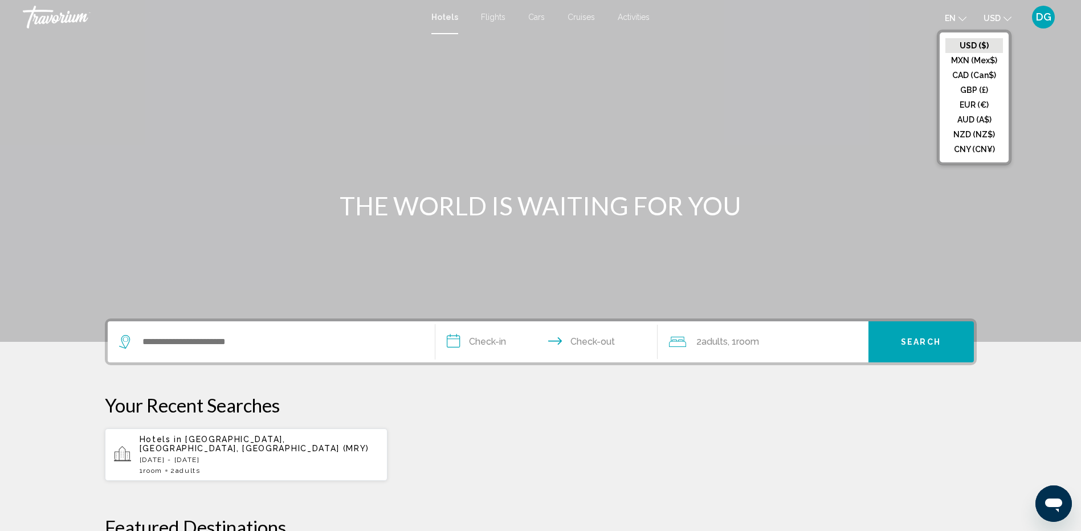
click at [869, 41] on button "USD ($)" at bounding box center [974, 45] width 58 height 15
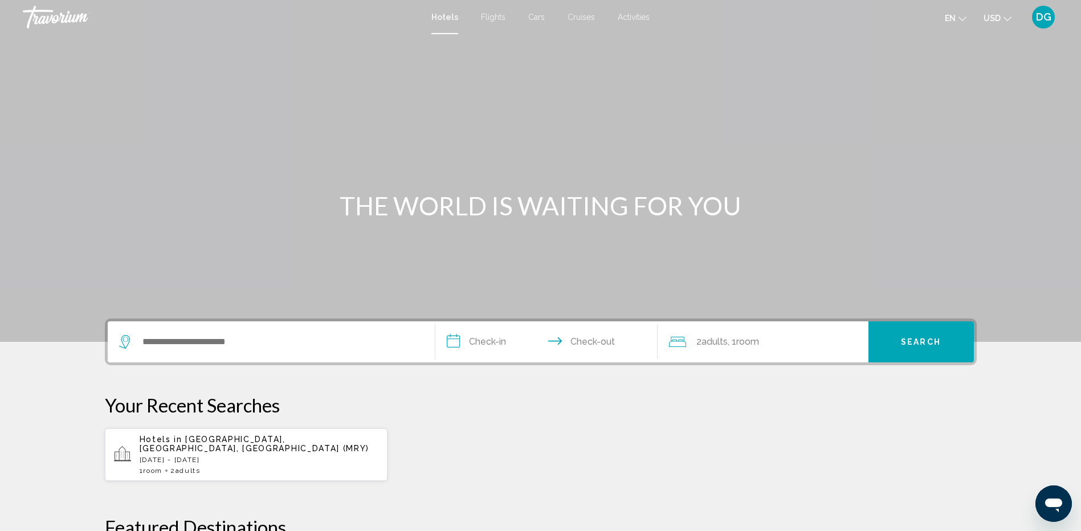
click at [869, 17] on span "DG" at bounding box center [1043, 16] width 15 height 11
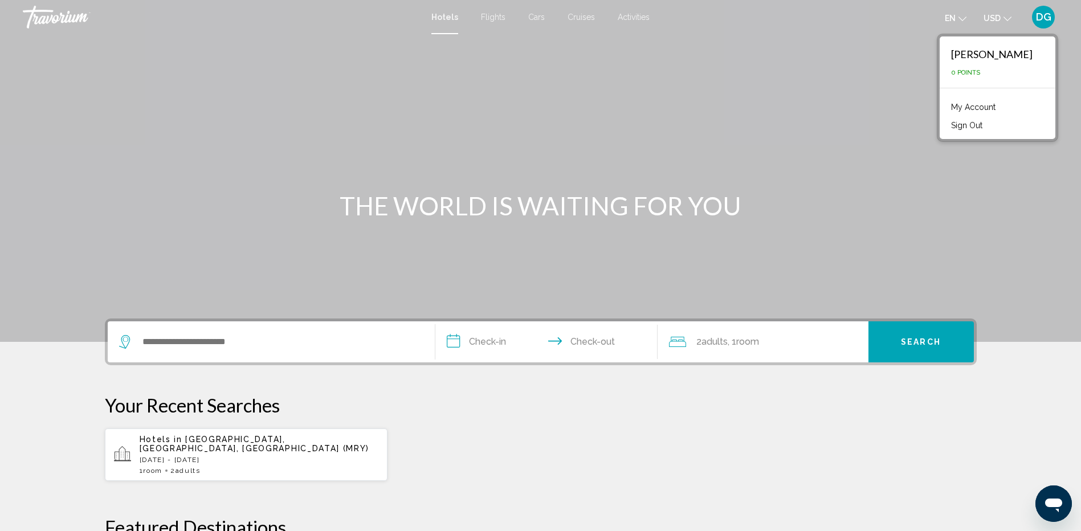
click at [869, 105] on link "My Account" at bounding box center [973, 107] width 56 height 15
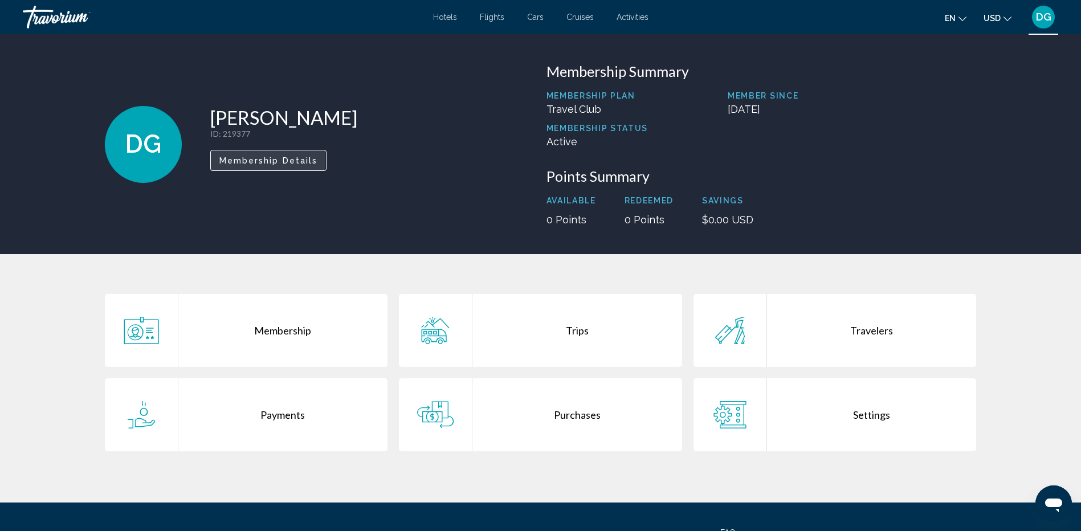
click at [254, 160] on span "Membership Details" at bounding box center [268, 160] width 99 height 9
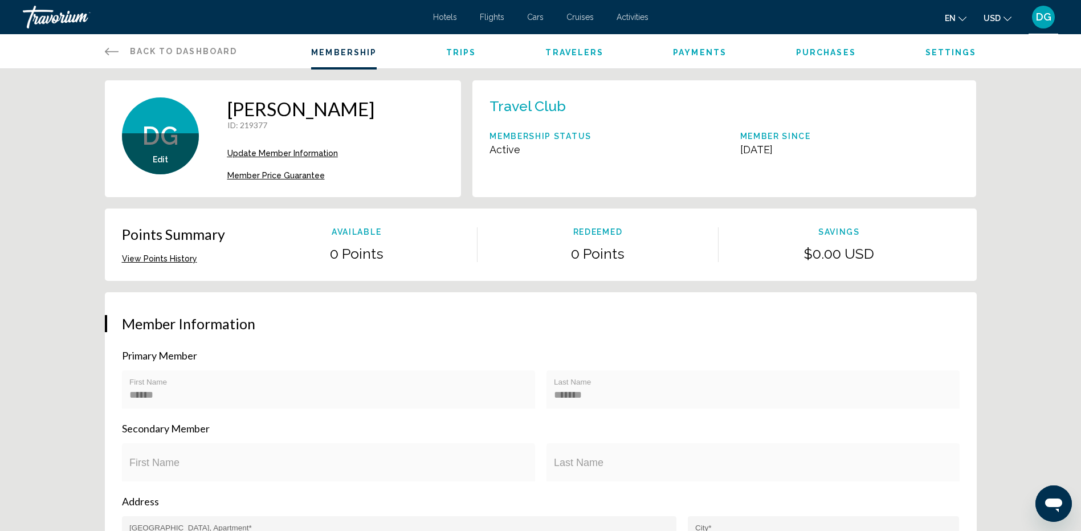
click at [186, 50] on span "Back to Dashboard" at bounding box center [184, 51] width 108 height 9
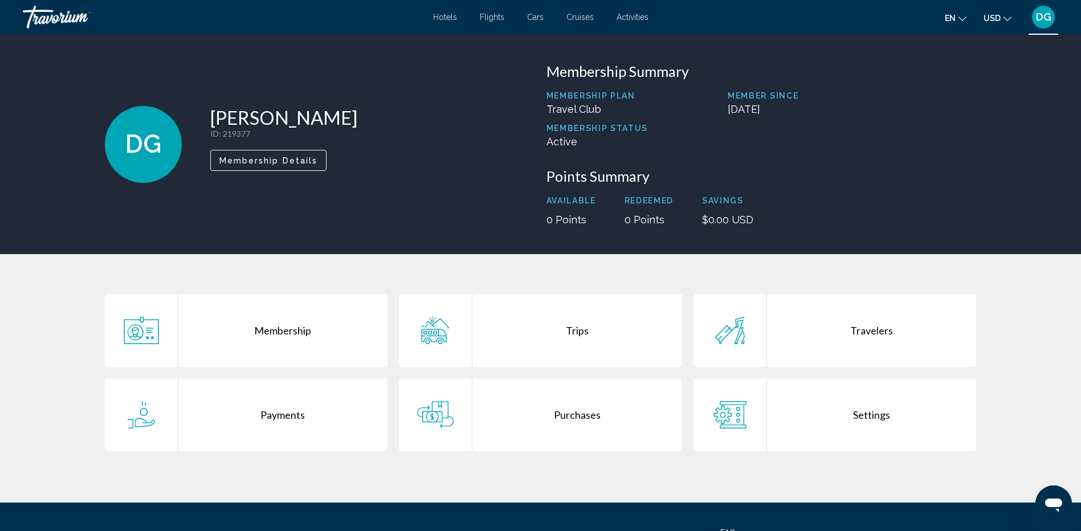
click at [285, 332] on div "Membership" at bounding box center [283, 330] width 210 height 73
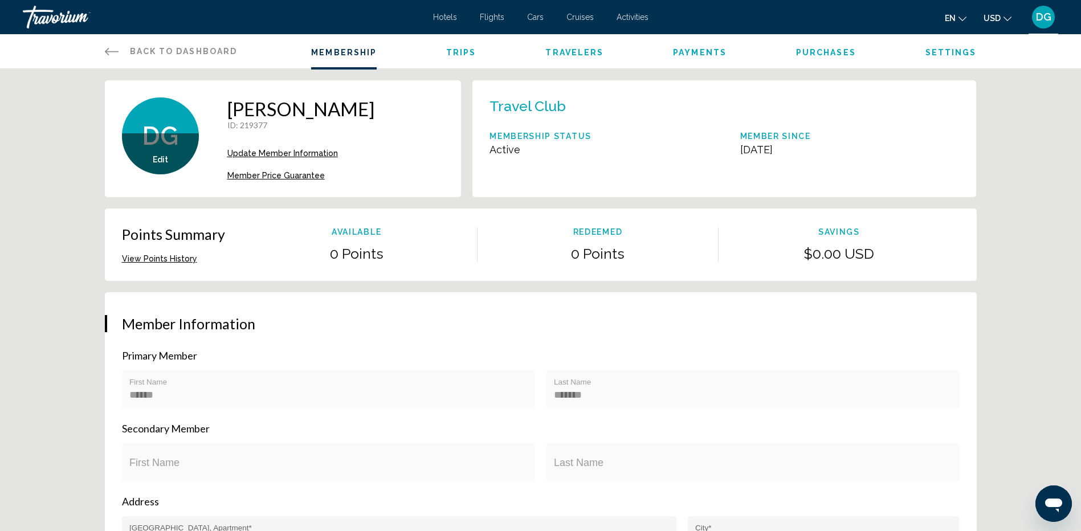
click at [112, 51] on icon "Main content" at bounding box center [112, 51] width 14 height 14
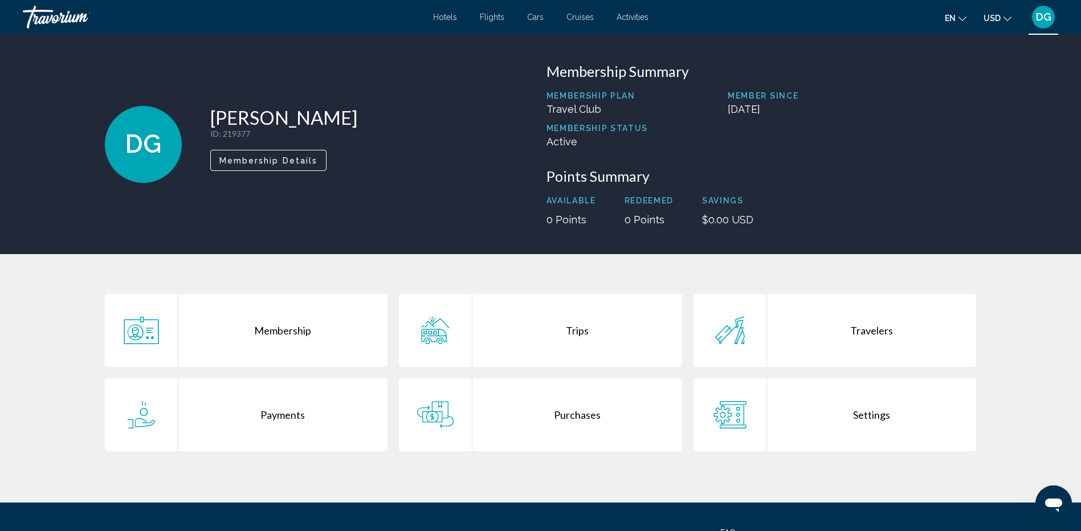
click at [870, 415] on div "Settings" at bounding box center [872, 414] width 210 height 73
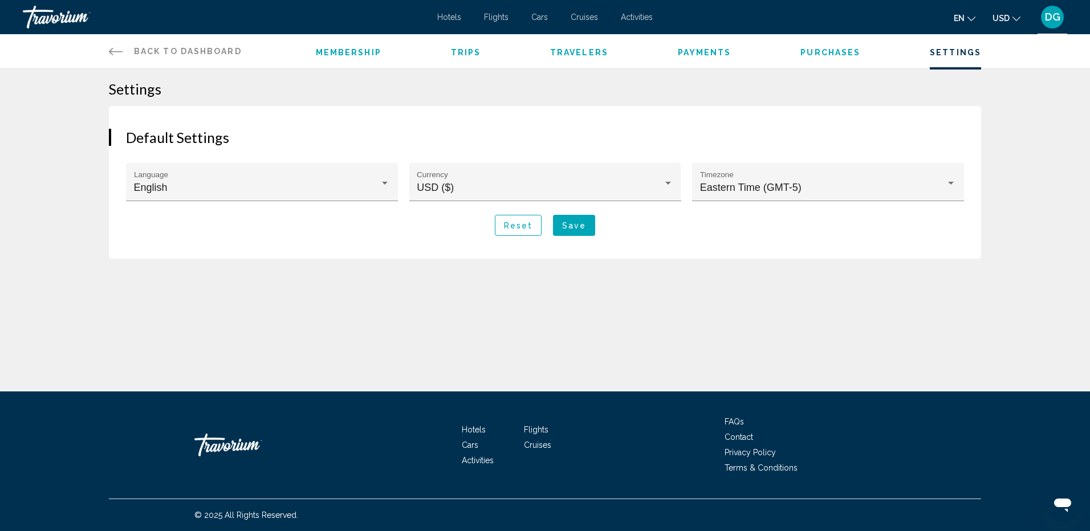
click at [576, 227] on span "Save" at bounding box center [574, 225] width 24 height 9
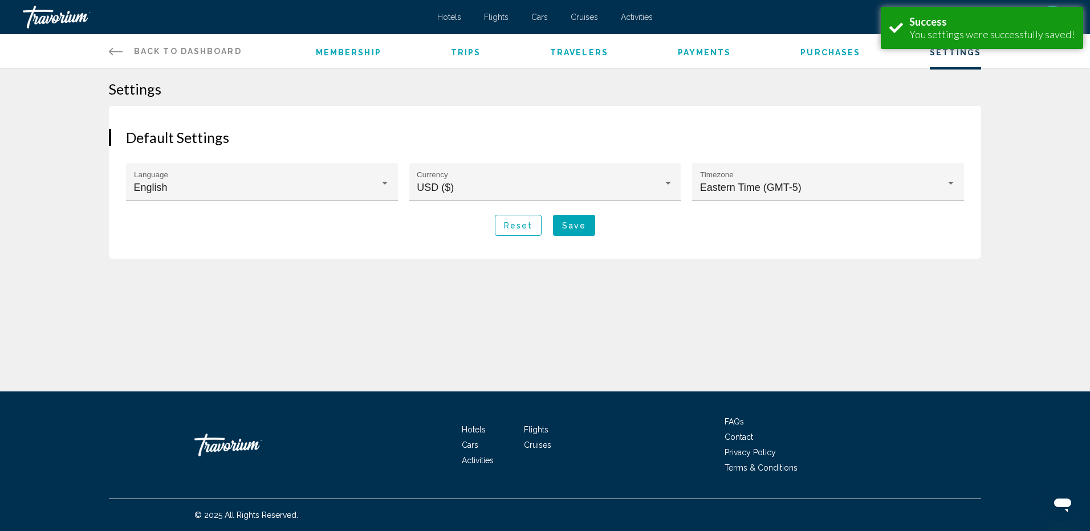
click at [347, 52] on span "Membership" at bounding box center [349, 52] width 66 height 9
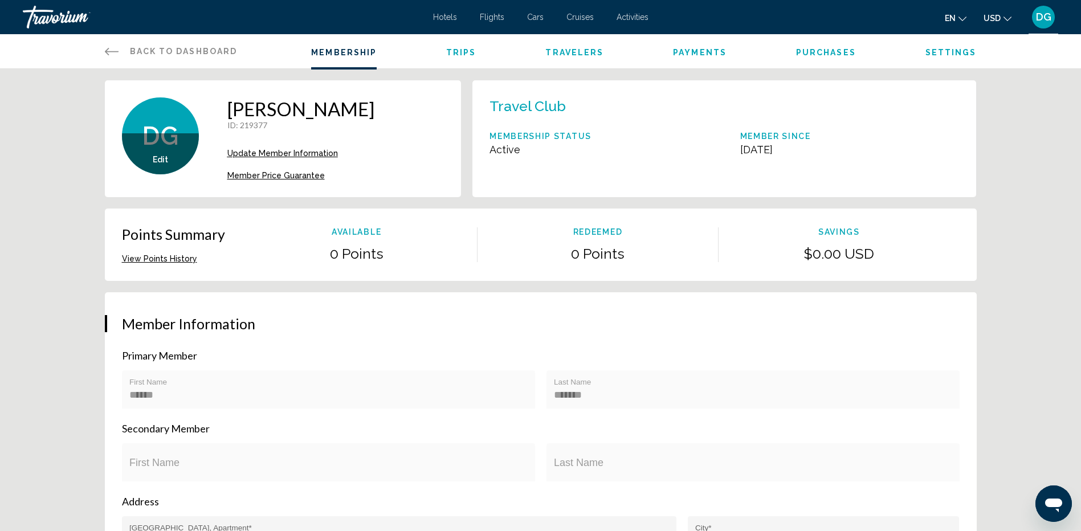
click at [170, 260] on button "View Points History" at bounding box center [159, 259] width 75 height 10
click at [184, 48] on span "Back to Dashboard" at bounding box center [184, 51] width 108 height 9
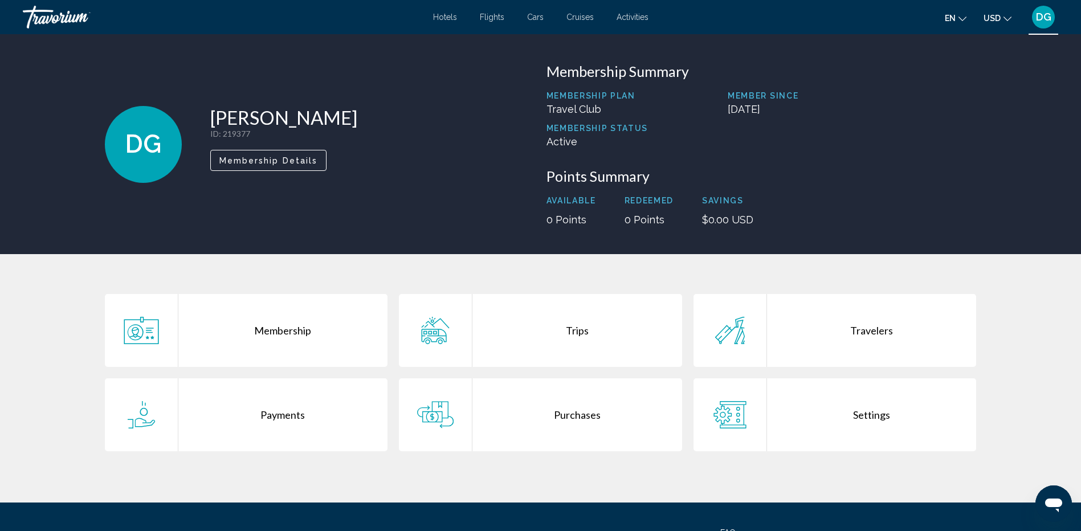
click at [68, 19] on div "Travorium" at bounding box center [80, 17] width 114 height 23
click at [1046, 20] on span "DG" at bounding box center [1043, 16] width 15 height 11
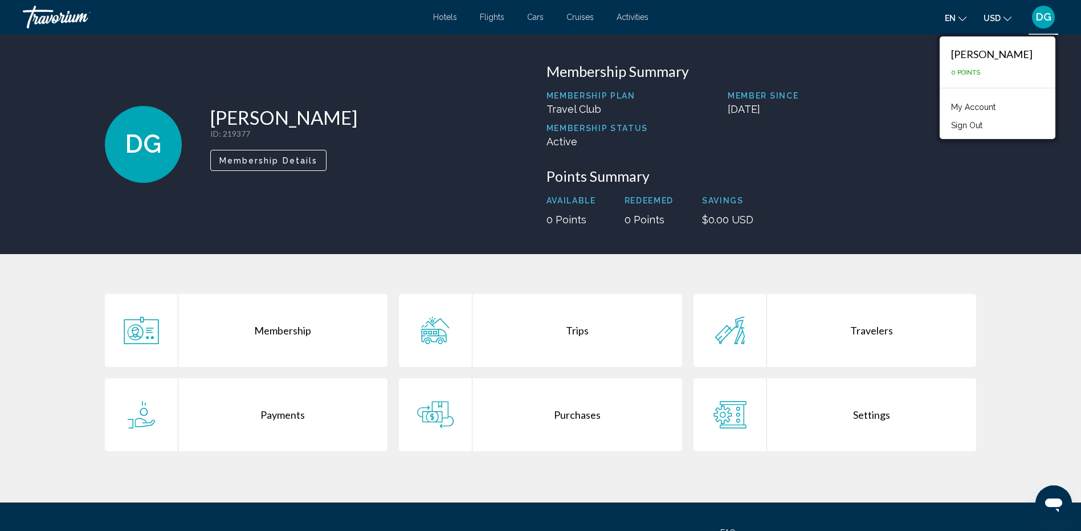
click at [964, 129] on button "Sign Out" at bounding box center [966, 125] width 43 height 15
